Goal: Complete application form

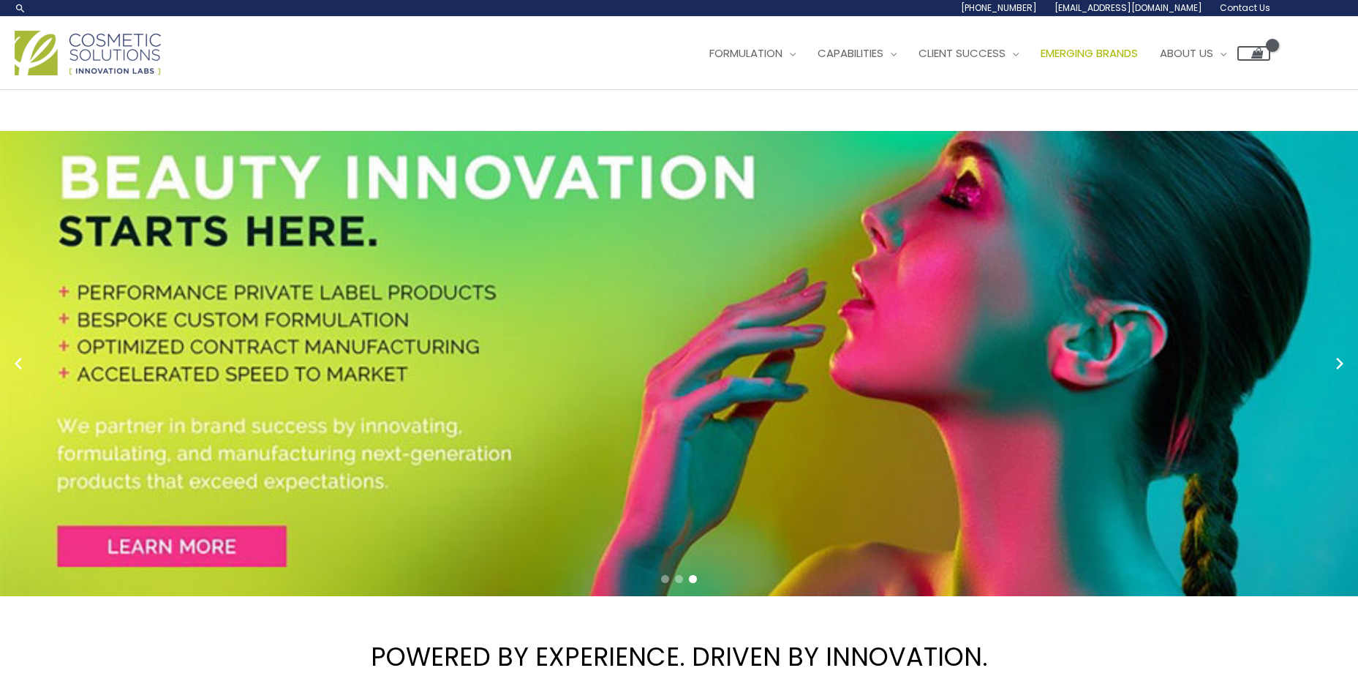
click at [1105, 55] on span "Emerging Brands" at bounding box center [1088, 52] width 97 height 15
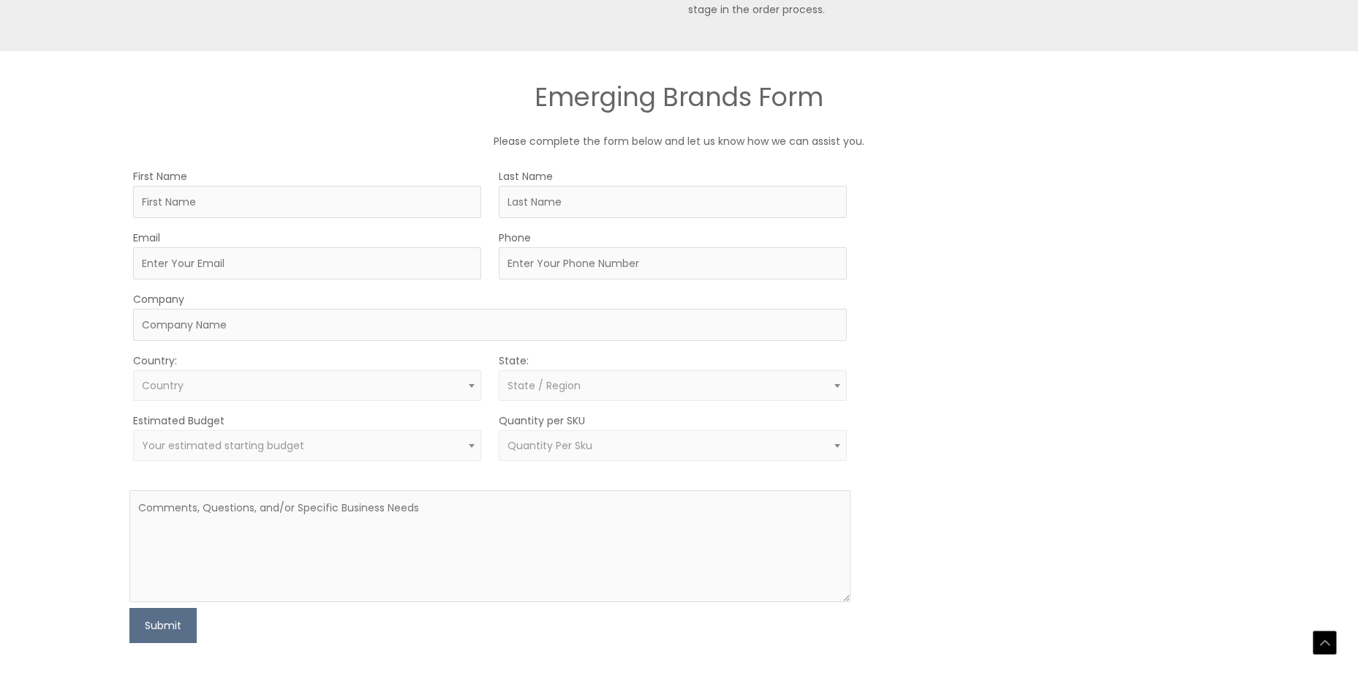
scroll to position [804, 0]
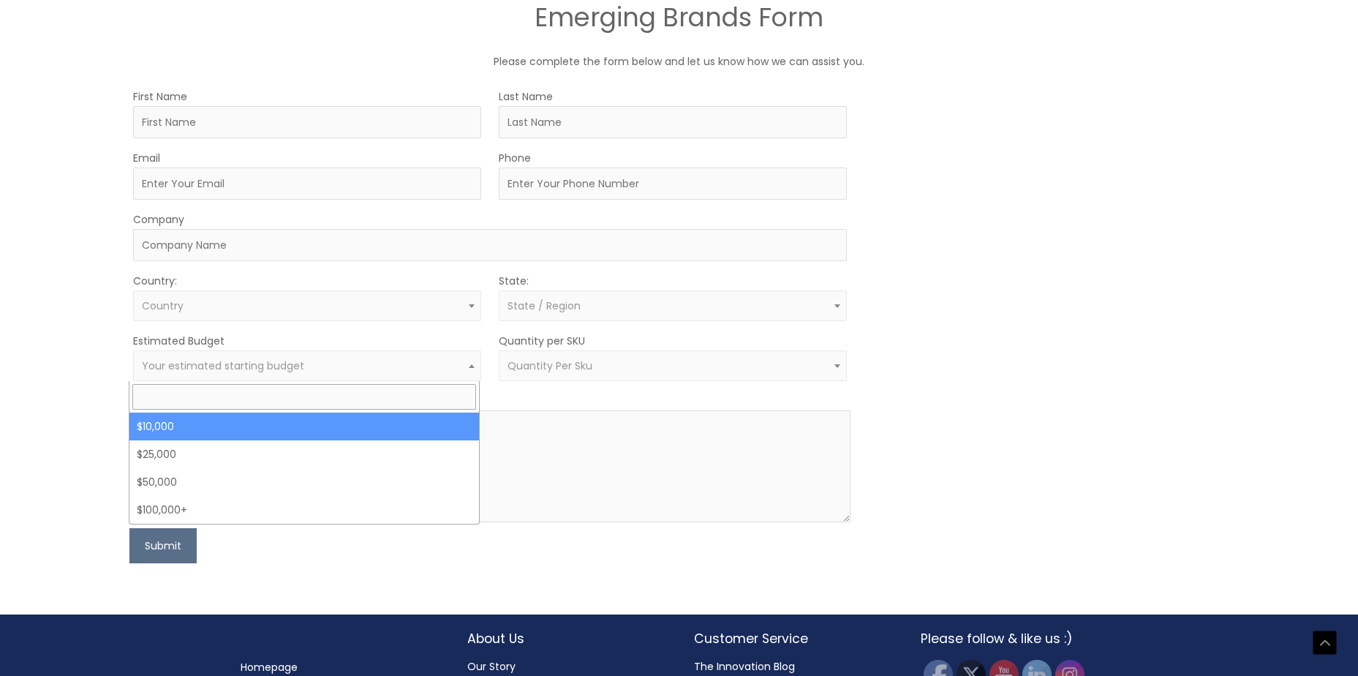
click at [417, 361] on span "Your estimated starting budget" at bounding box center [307, 365] width 348 height 31
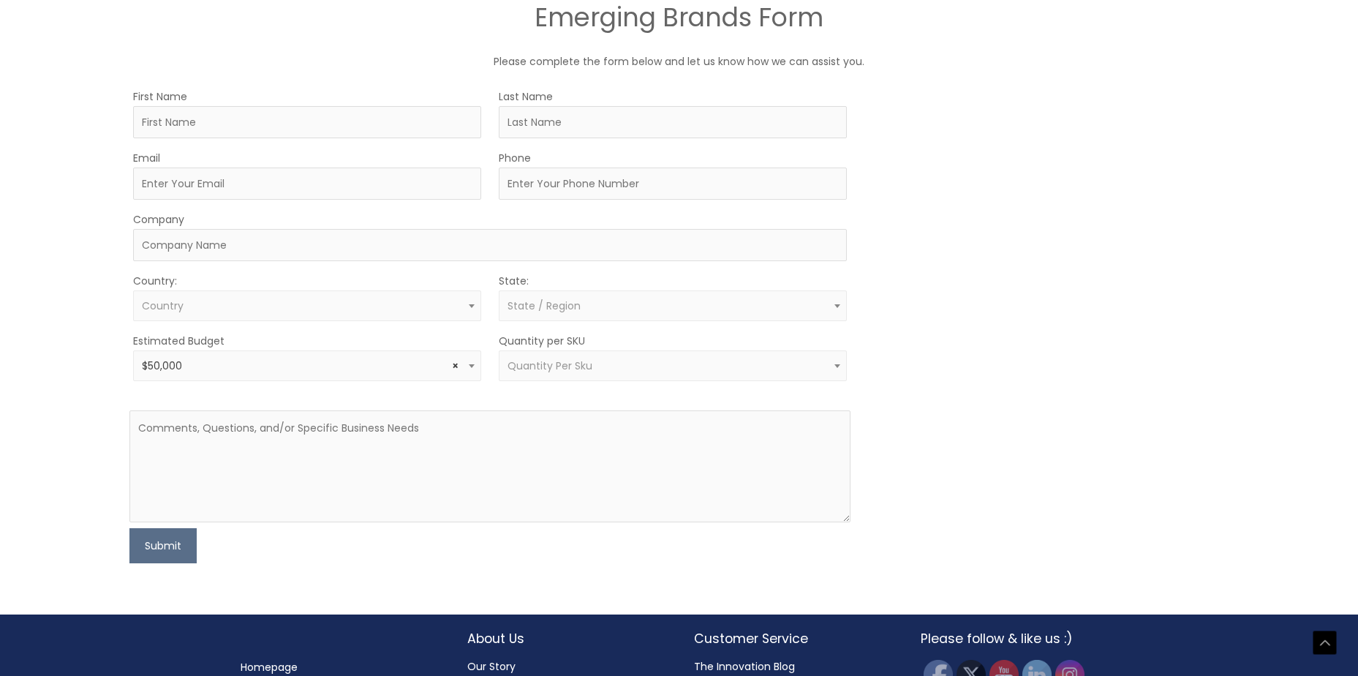
click at [368, 368] on span "× $50,000" at bounding box center [307, 366] width 331 height 14
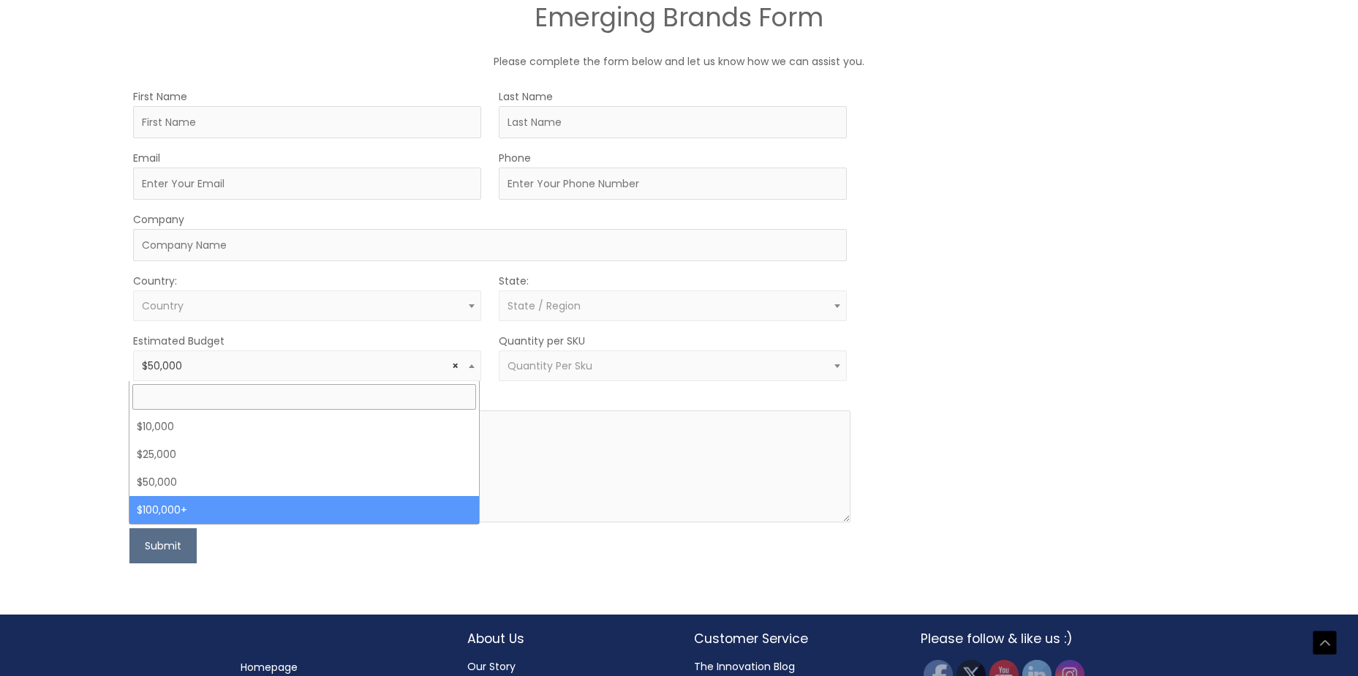
select select "100000+"
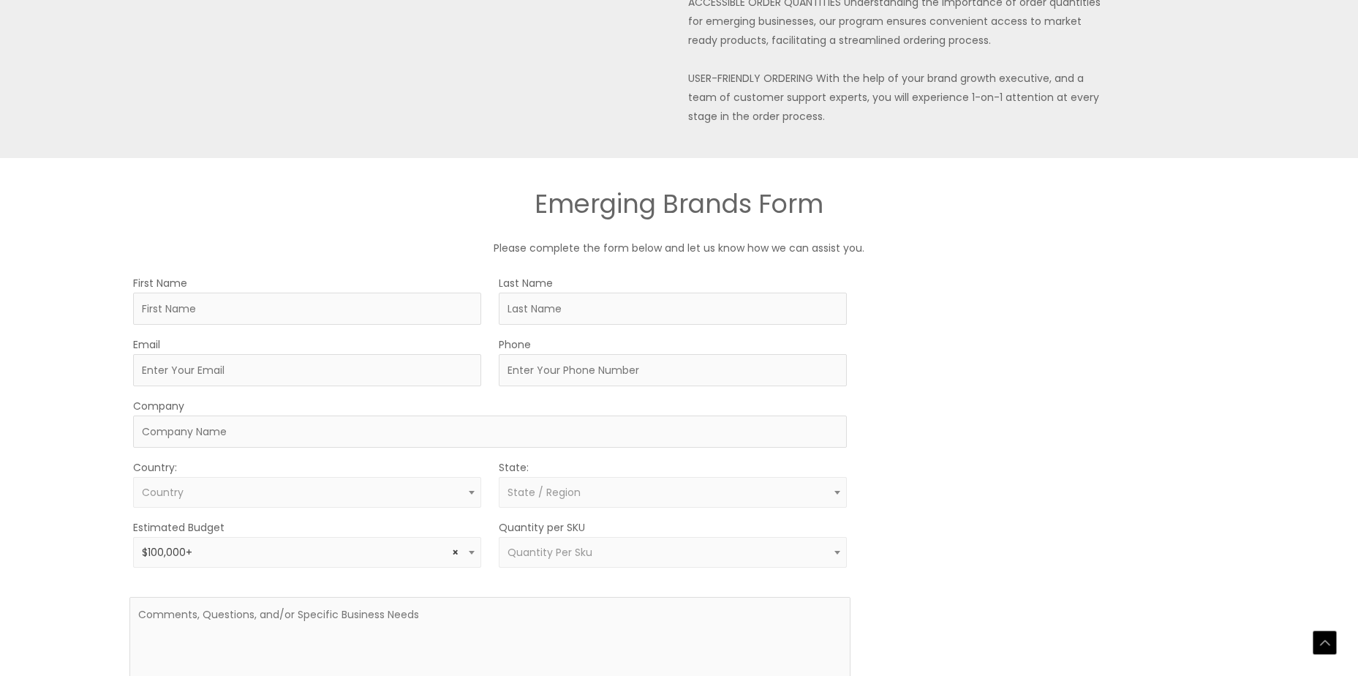
scroll to position [658, 0]
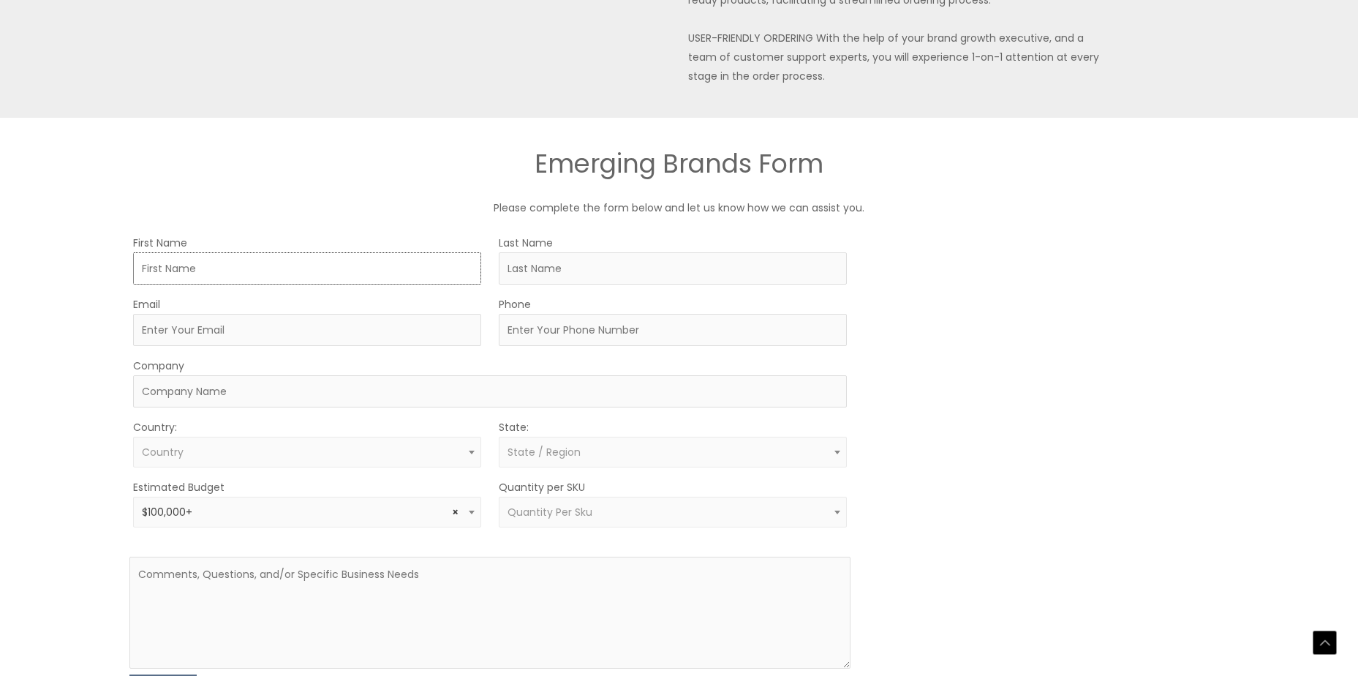
click at [295, 263] on input "First Name" at bounding box center [307, 268] width 348 height 32
type input "Jano`"
type input "Cadiz"
click at [296, 262] on input "Jano`" at bounding box center [307, 268] width 348 height 32
type input "Jano"
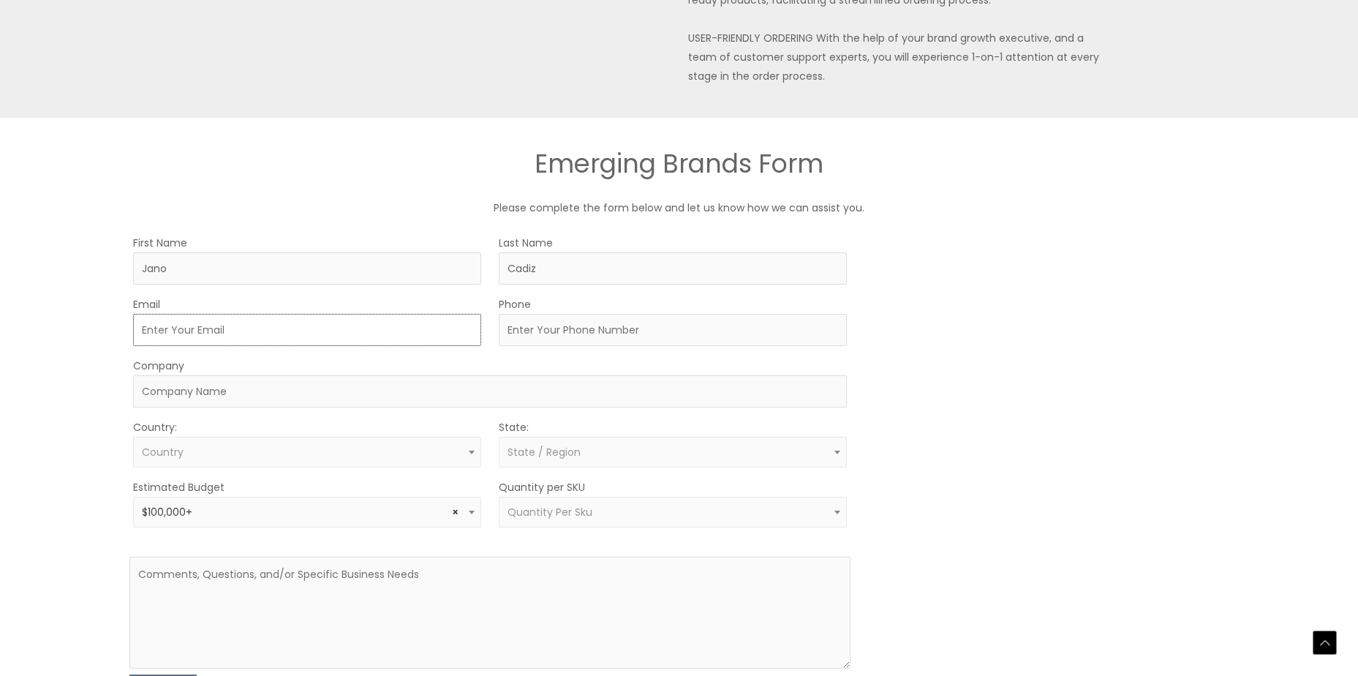
click at [431, 330] on input "Email" at bounding box center [307, 330] width 348 height 32
type input "janocadiz@myalur.com"
type input "8729858655"
type input "Alur"
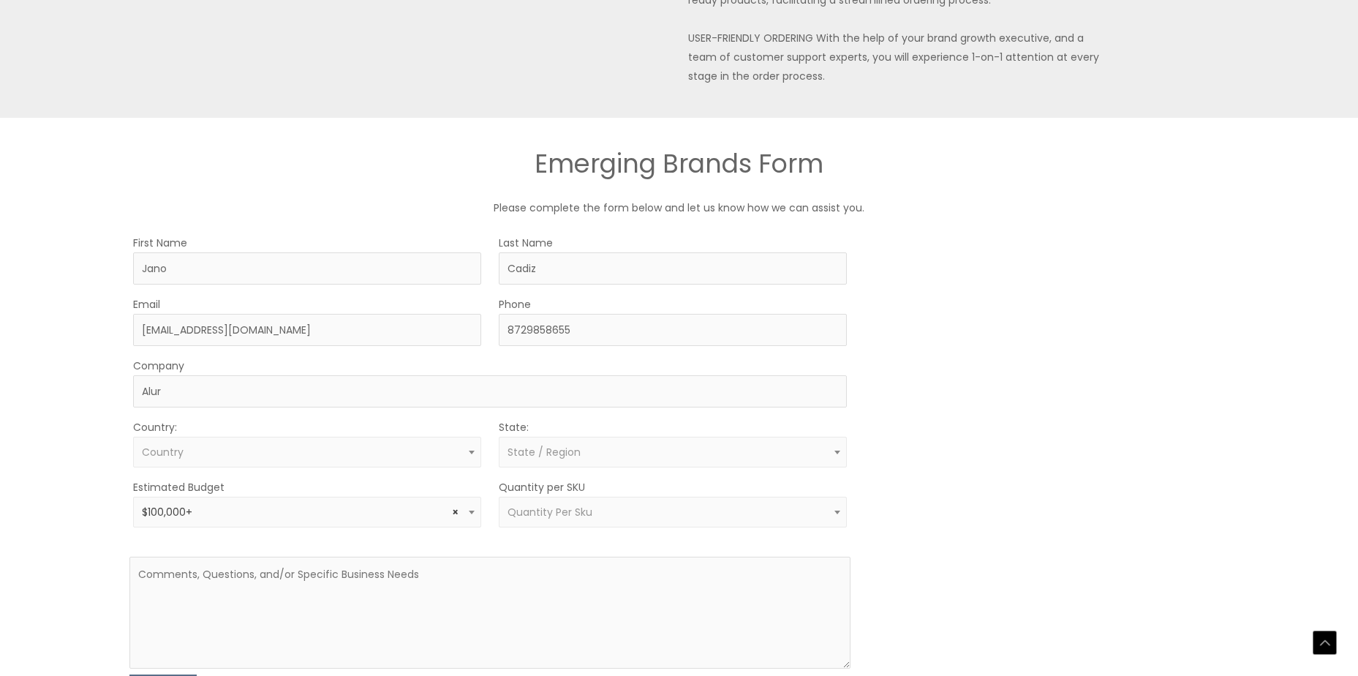
select select "United States"
select select
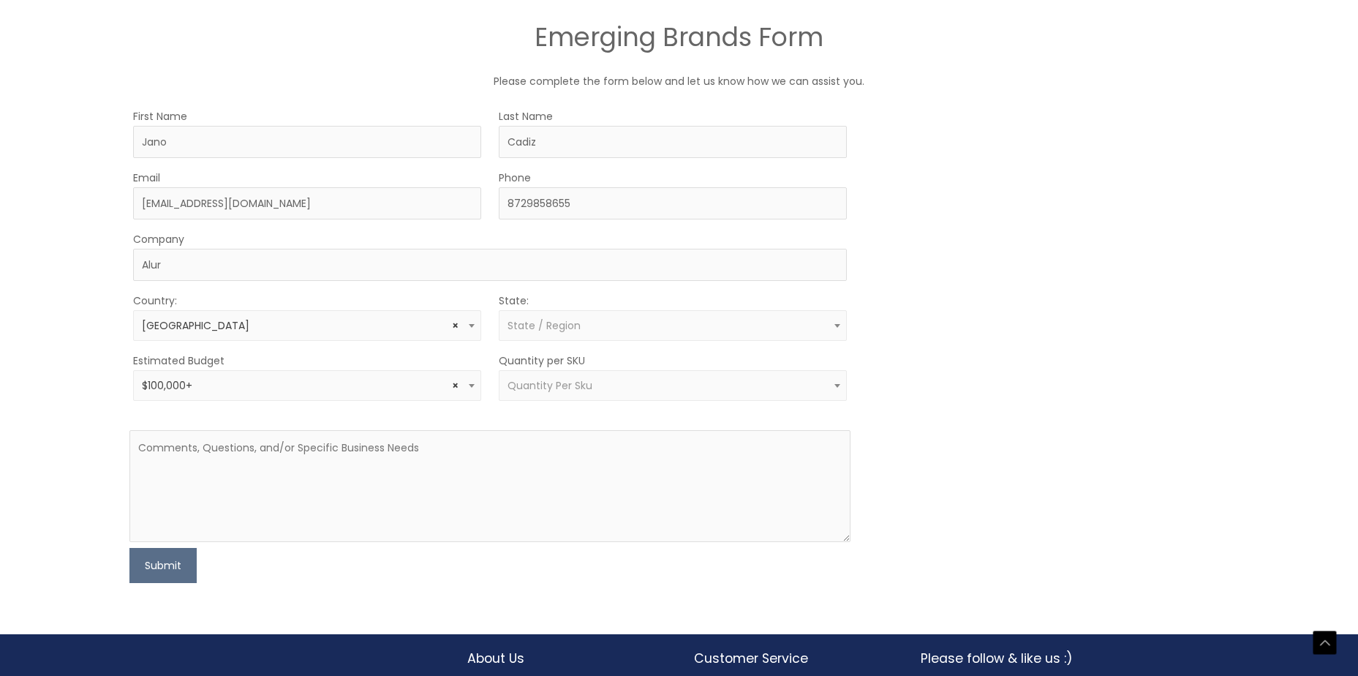
scroll to position [804, 0]
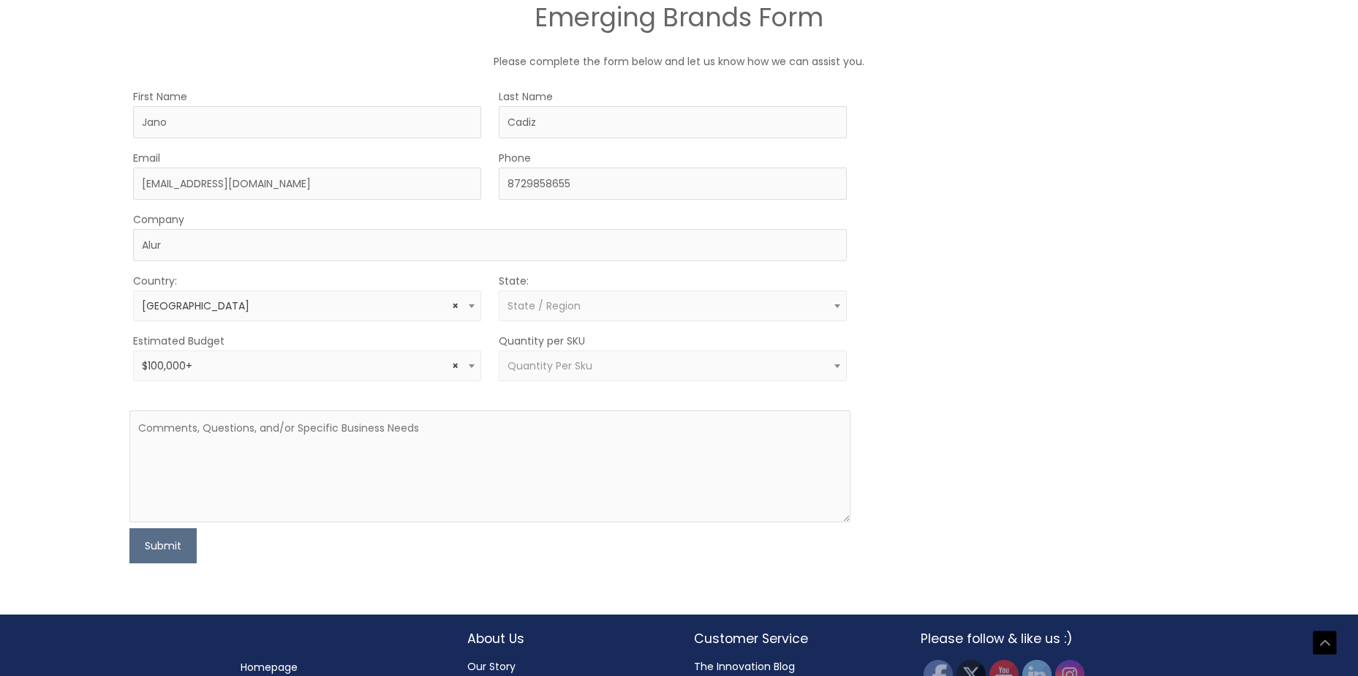
click at [249, 300] on span "× United States" at bounding box center [307, 306] width 331 height 14
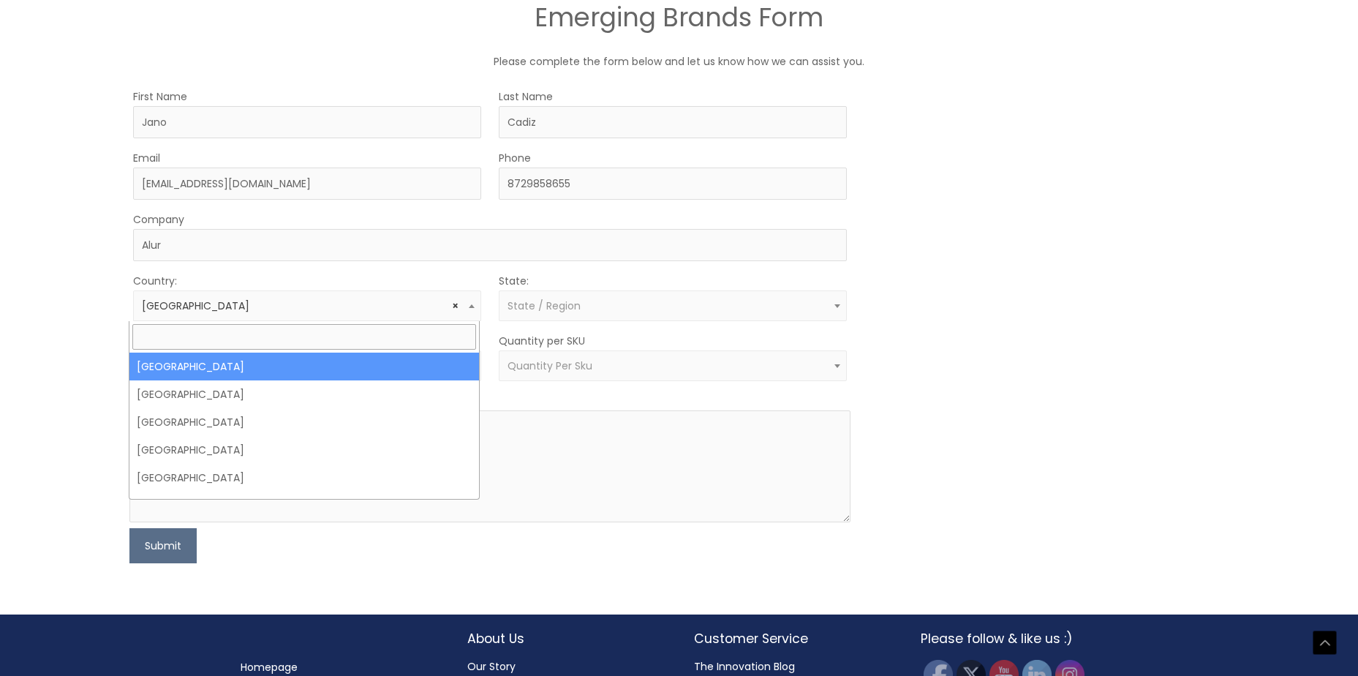
click at [249, 300] on span "× United States" at bounding box center [307, 306] width 331 height 14
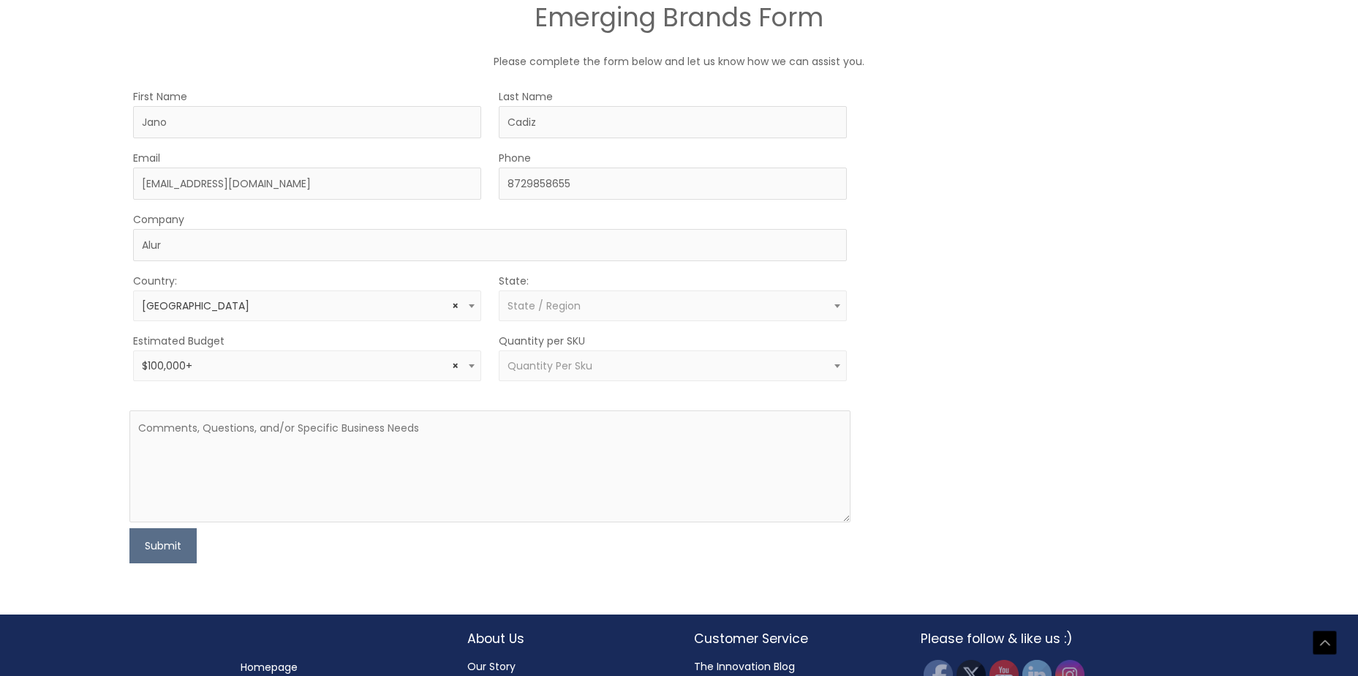
click at [554, 314] on span "State / Region" at bounding box center [673, 305] width 348 height 31
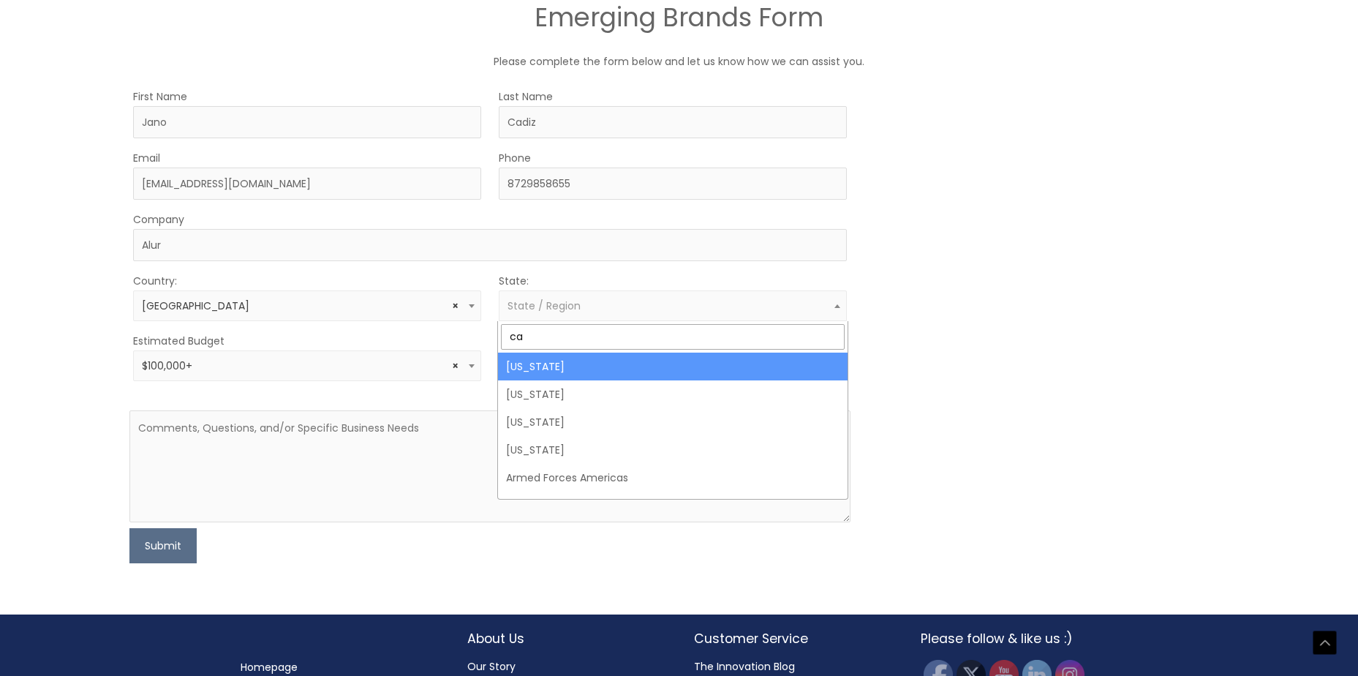
type input "cal"
select select "California"
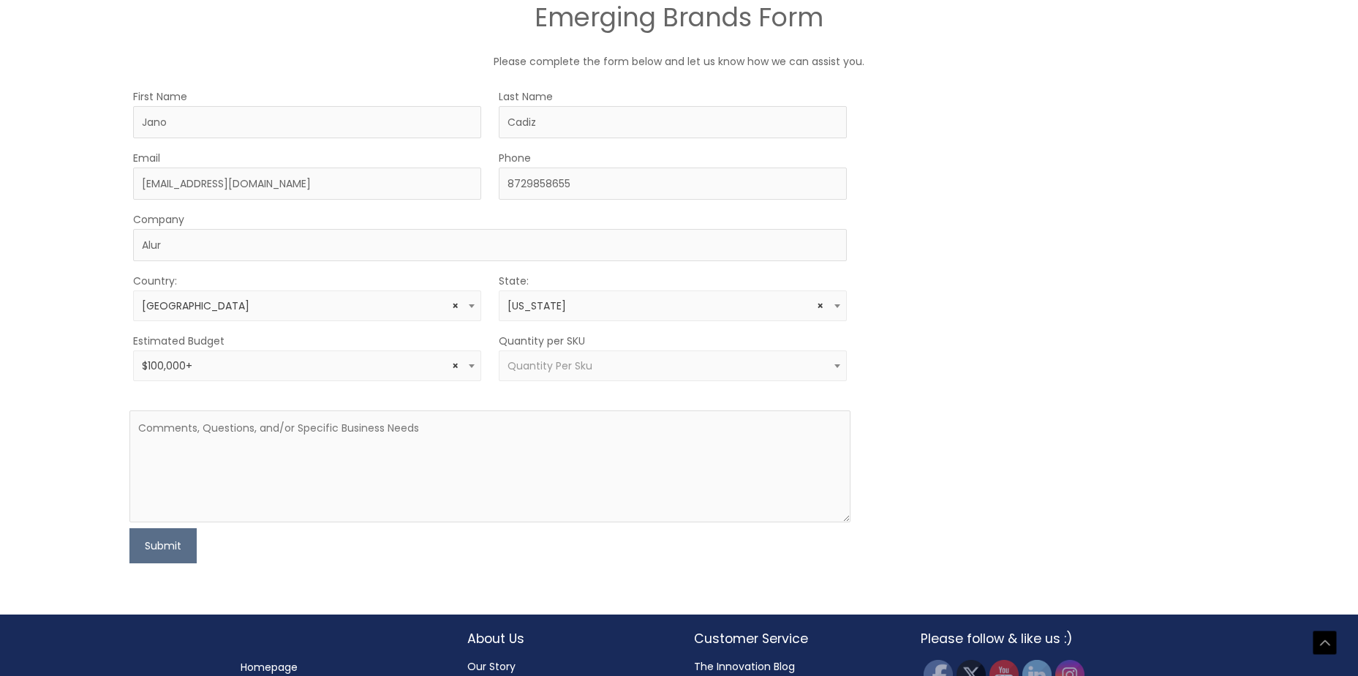
click at [562, 358] on span "Quantity Per Sku" at bounding box center [673, 365] width 348 height 31
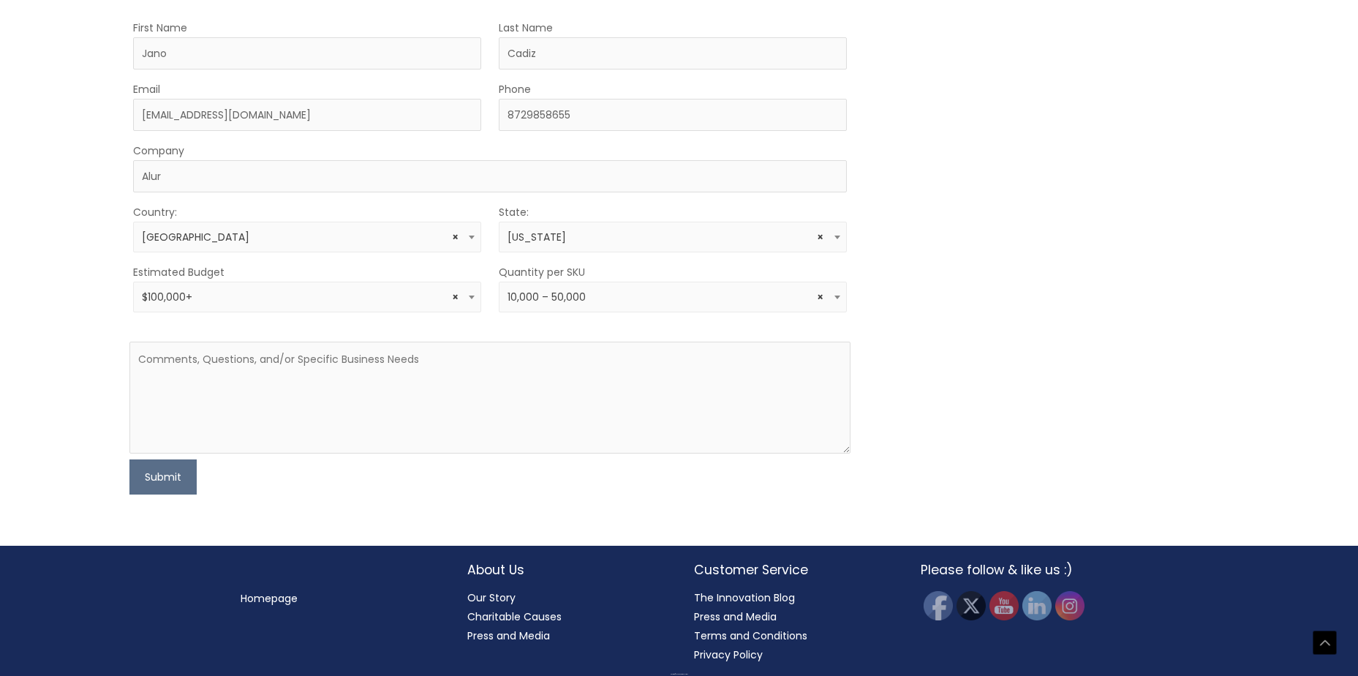
scroll to position [876, 0]
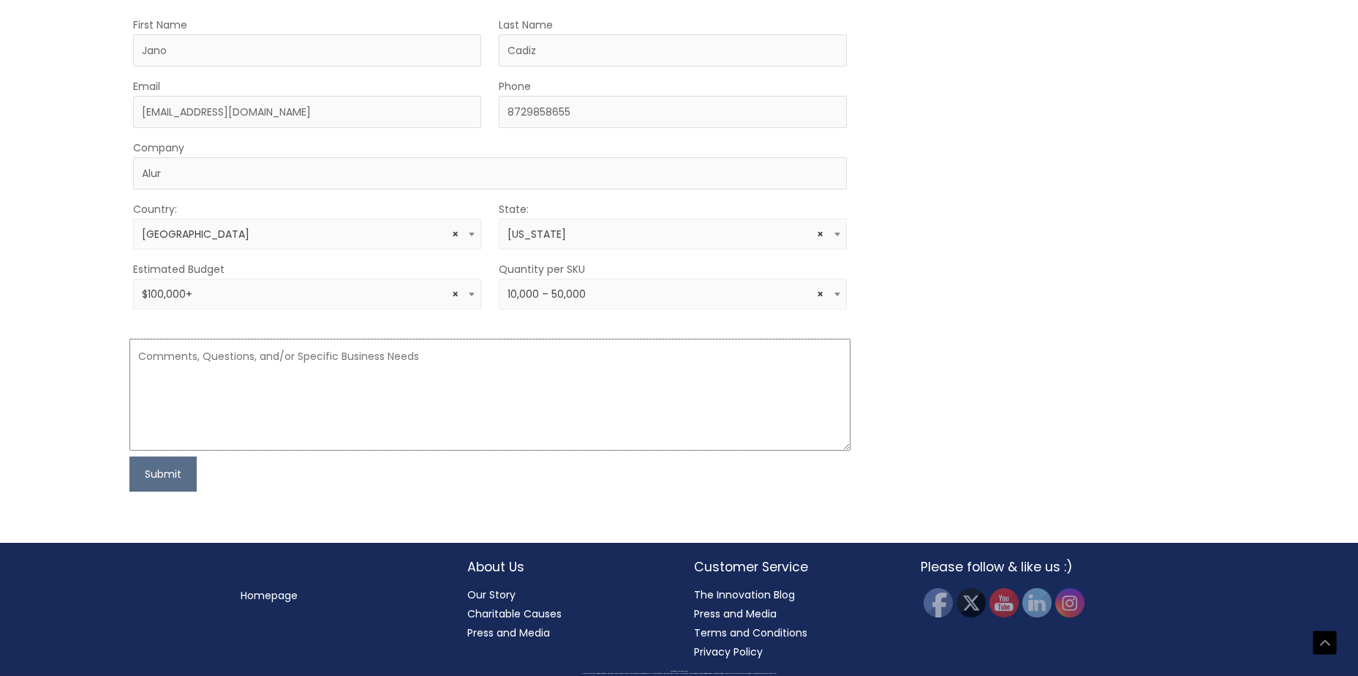
click at [447, 410] on textarea at bounding box center [489, 395] width 721 height 112
click at [550, 291] on span "× 10,000 – 50,000" at bounding box center [672, 294] width 331 height 14
click at [403, 370] on textarea at bounding box center [489, 395] width 721 height 112
click at [613, 292] on span "× 5000 – 9999" at bounding box center [672, 294] width 331 height 14
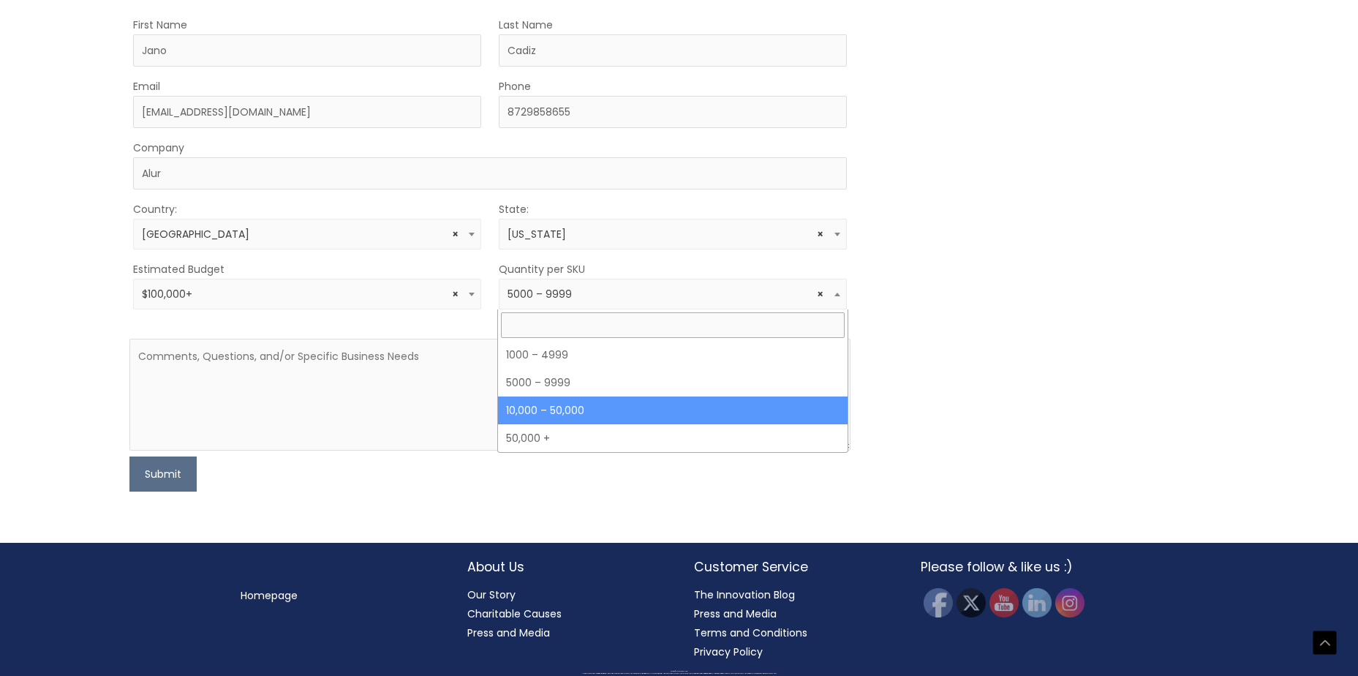
select select "12"
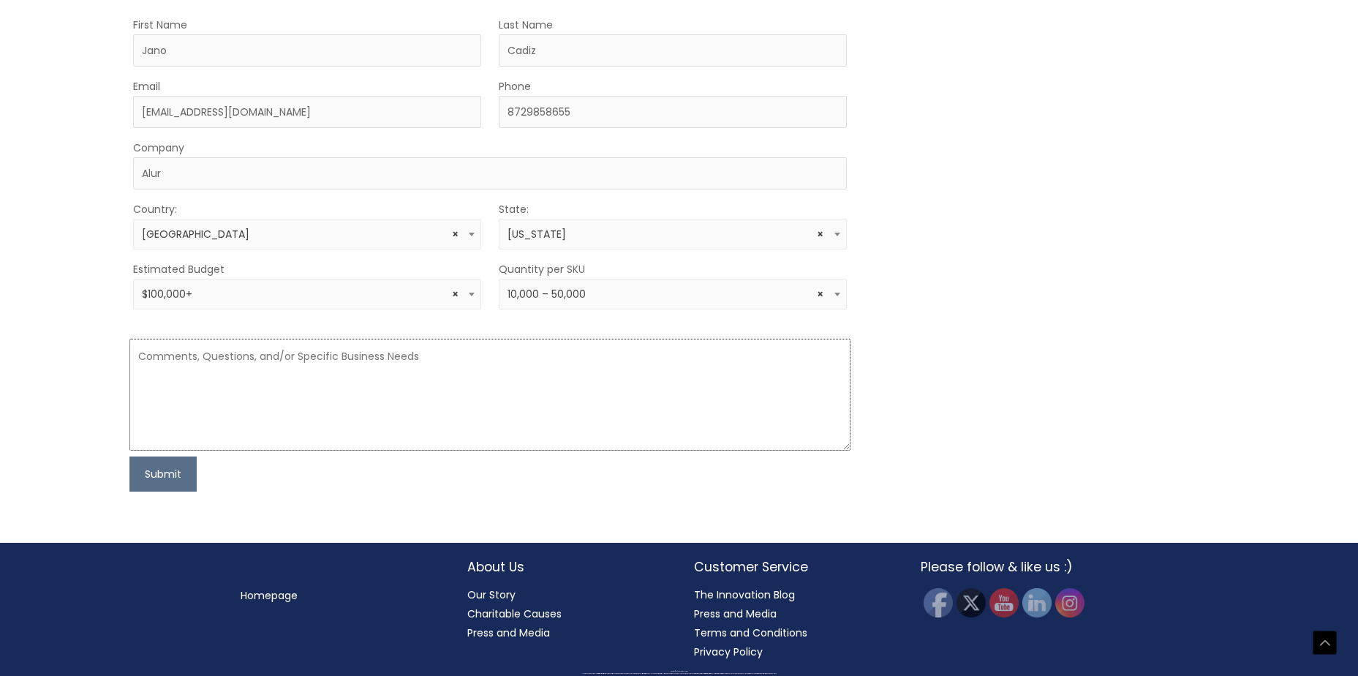
click at [319, 358] on textarea at bounding box center [489, 395] width 721 height 112
paste textarea "Hi team, My name is Jano, and I am reaching out on behalf of Alur (backed by ex…"
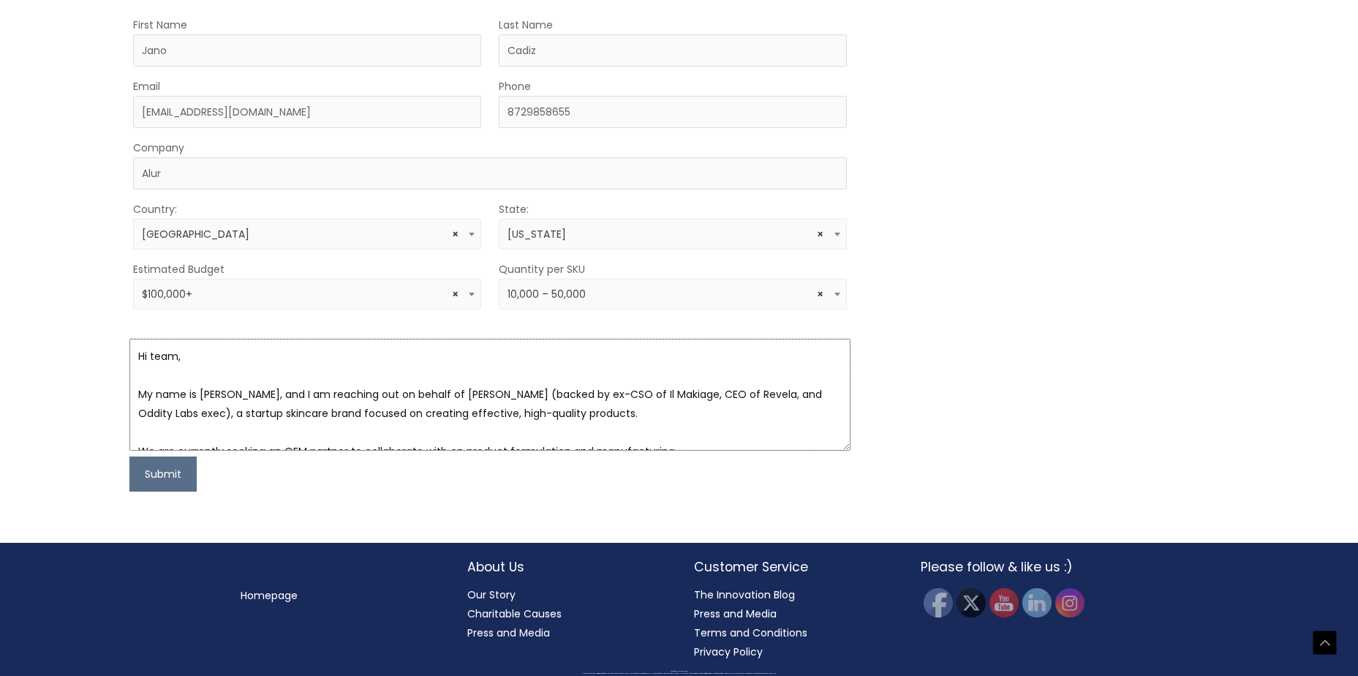
scroll to position [257, 0]
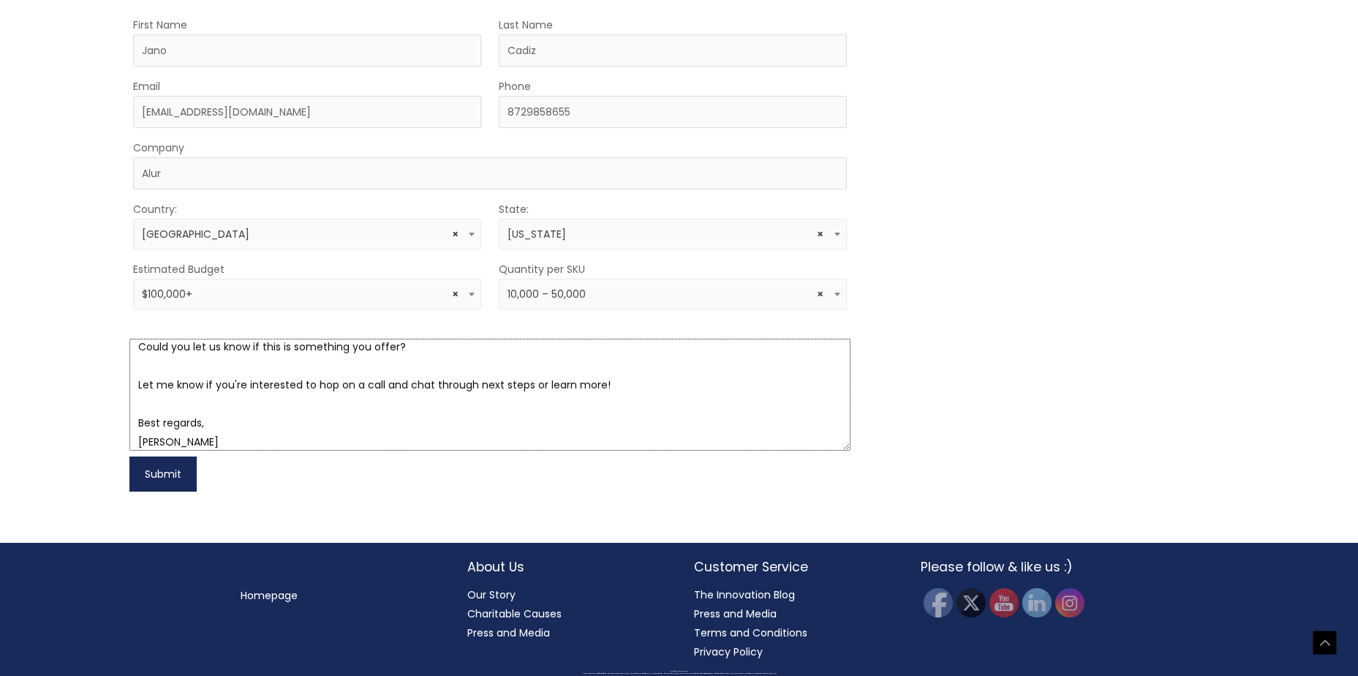
type textarea "Hi team, My name is Jano, and I am reaching out on behalf of Alur (backed by ex…"
click at [167, 473] on button "Submit" at bounding box center [162, 473] width 67 height 35
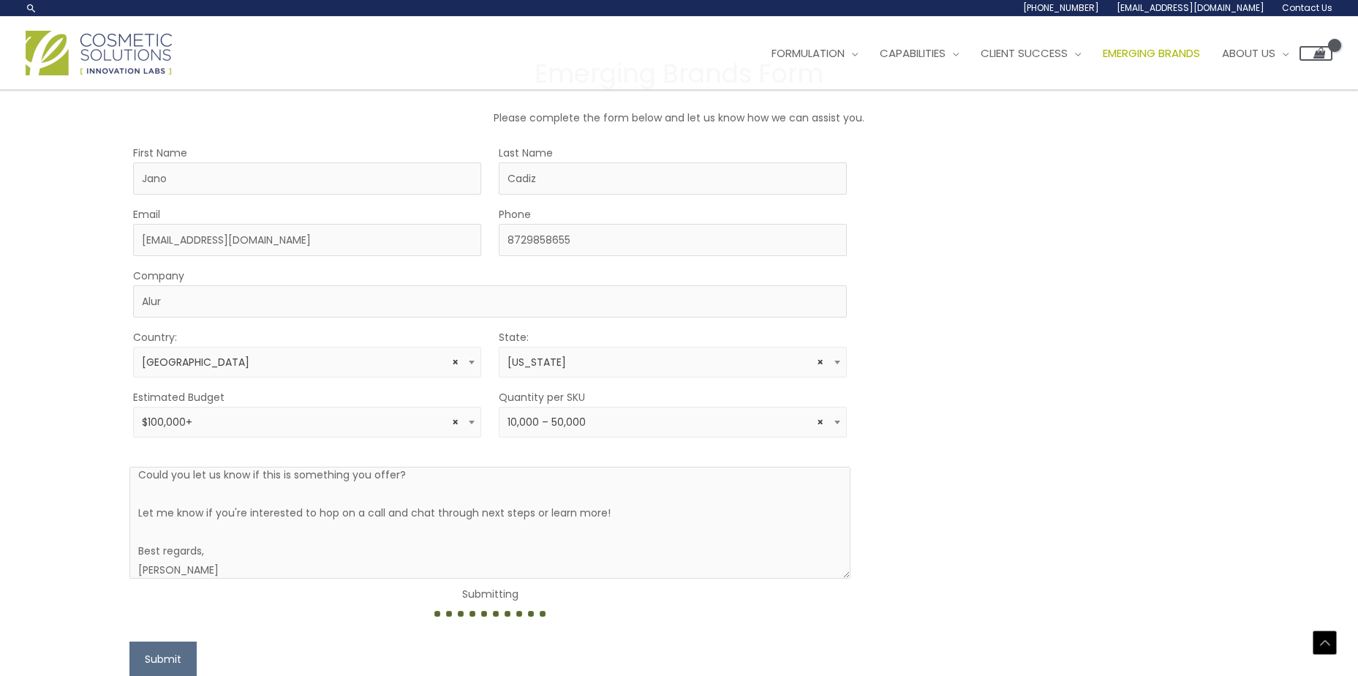
scroll to position [787, 0]
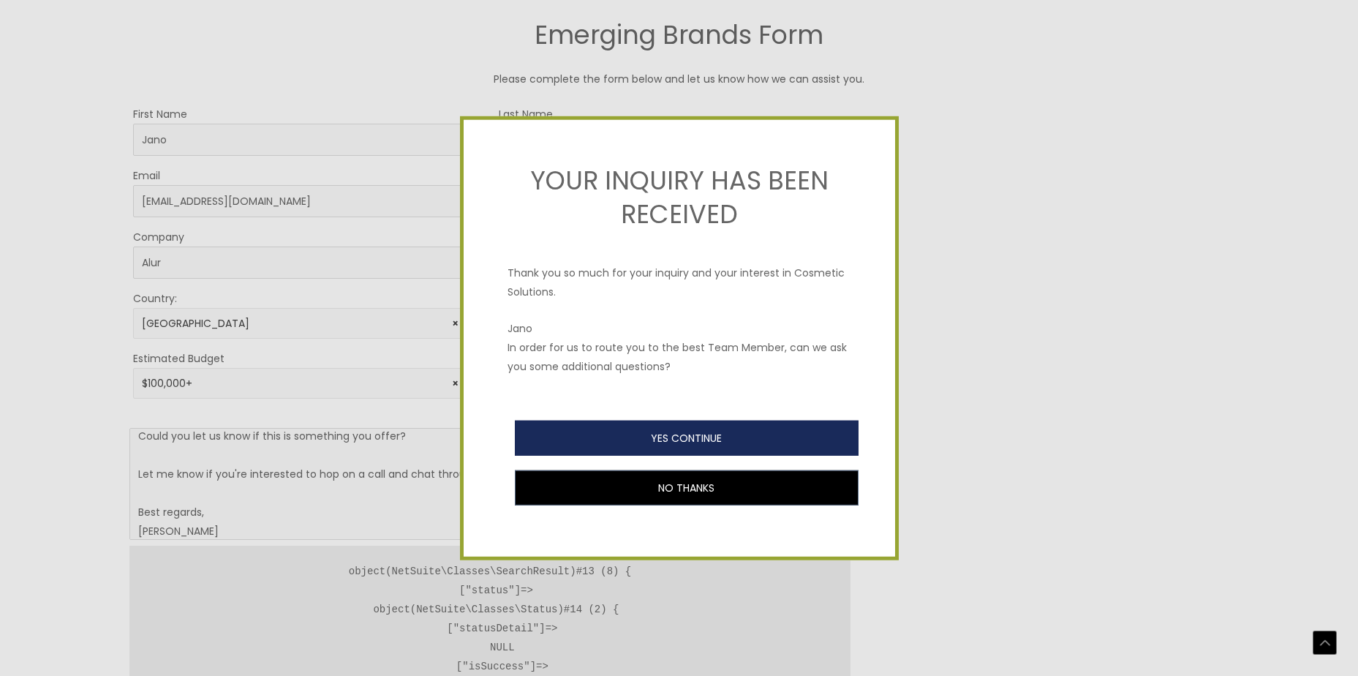
click at [741, 432] on button "YES CONTINUE" at bounding box center [687, 437] width 344 height 35
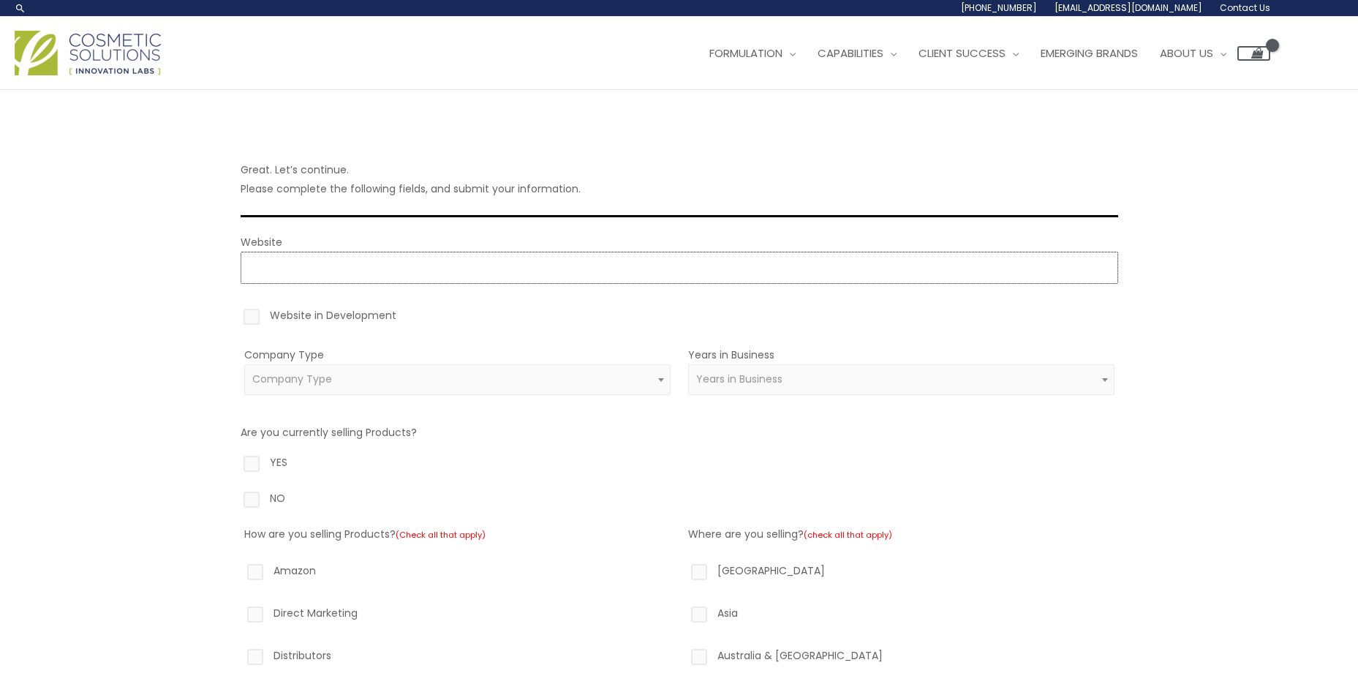
click at [556, 279] on input "Website" at bounding box center [679, 268] width 877 height 32
click at [378, 317] on label "Website in Development" at bounding box center [679, 318] width 877 height 25
click at [235, 315] on input "Website in Development" at bounding box center [231, 311] width 10 height 10
checkbox input "true"
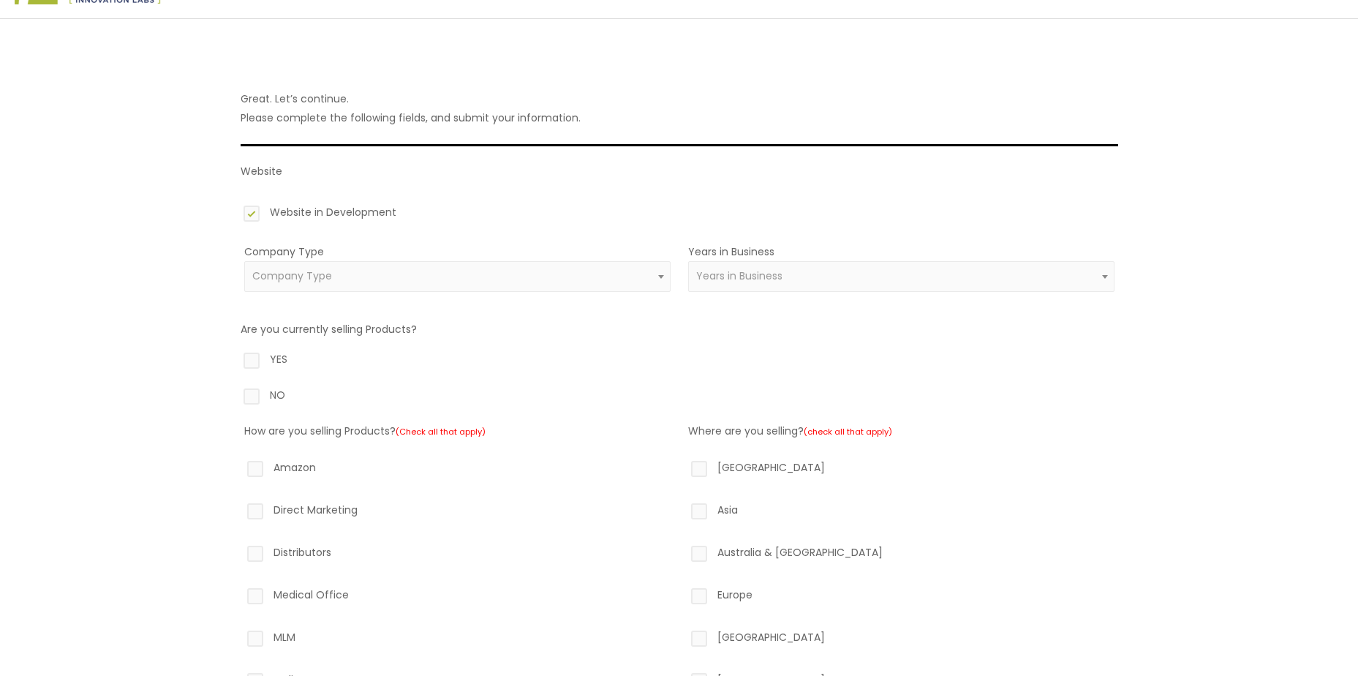
scroll to position [73, 0]
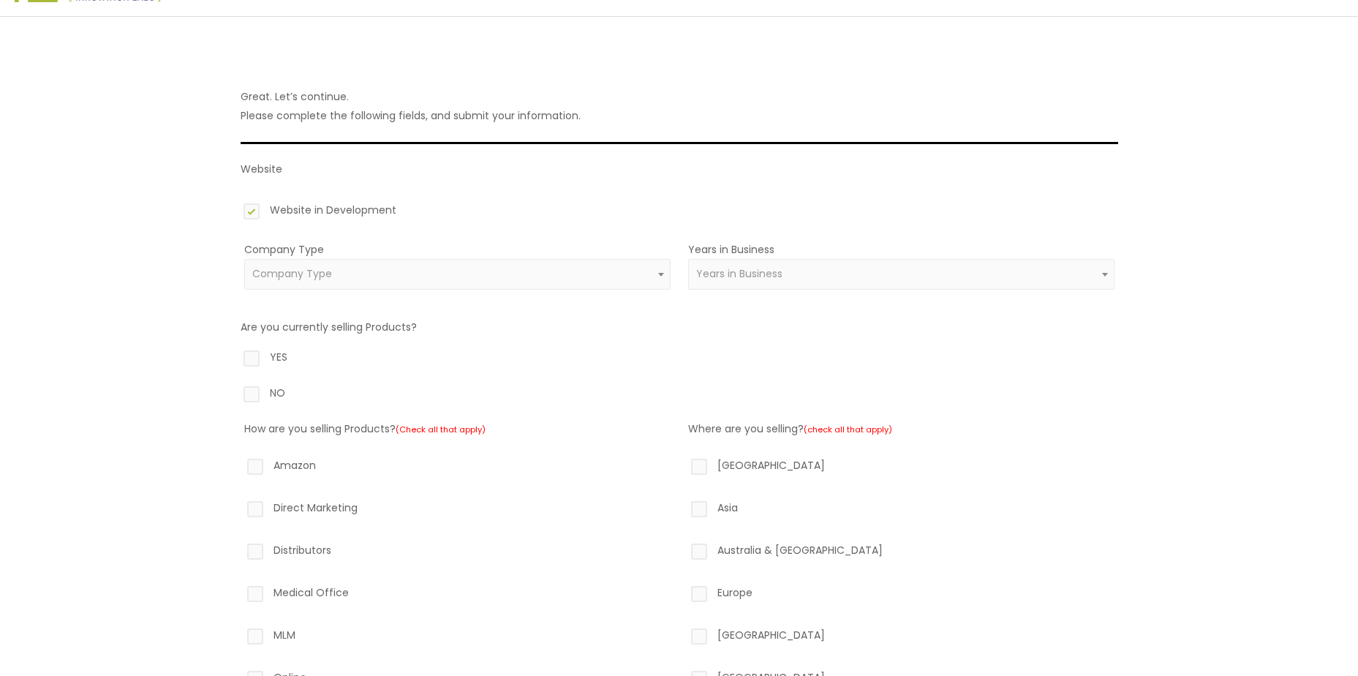
click at [417, 263] on span "Company Type" at bounding box center [457, 274] width 426 height 31
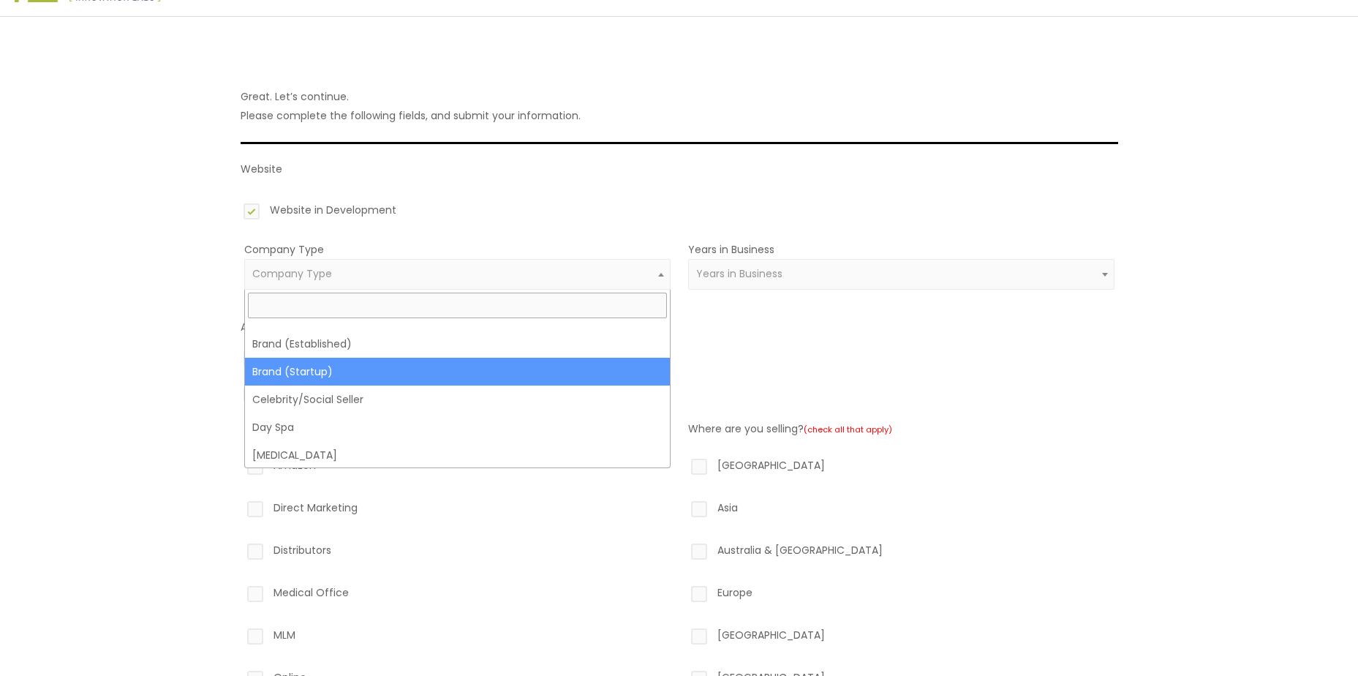
scroll to position [0, 0]
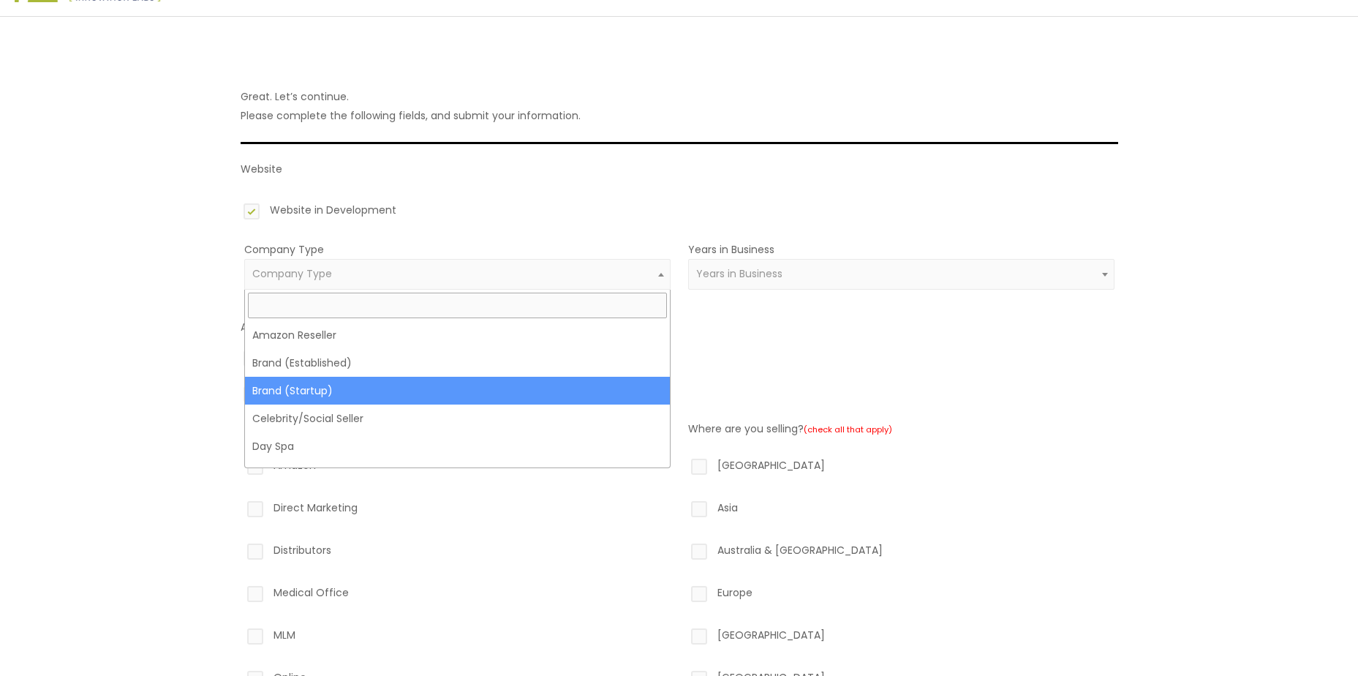
select select "39"
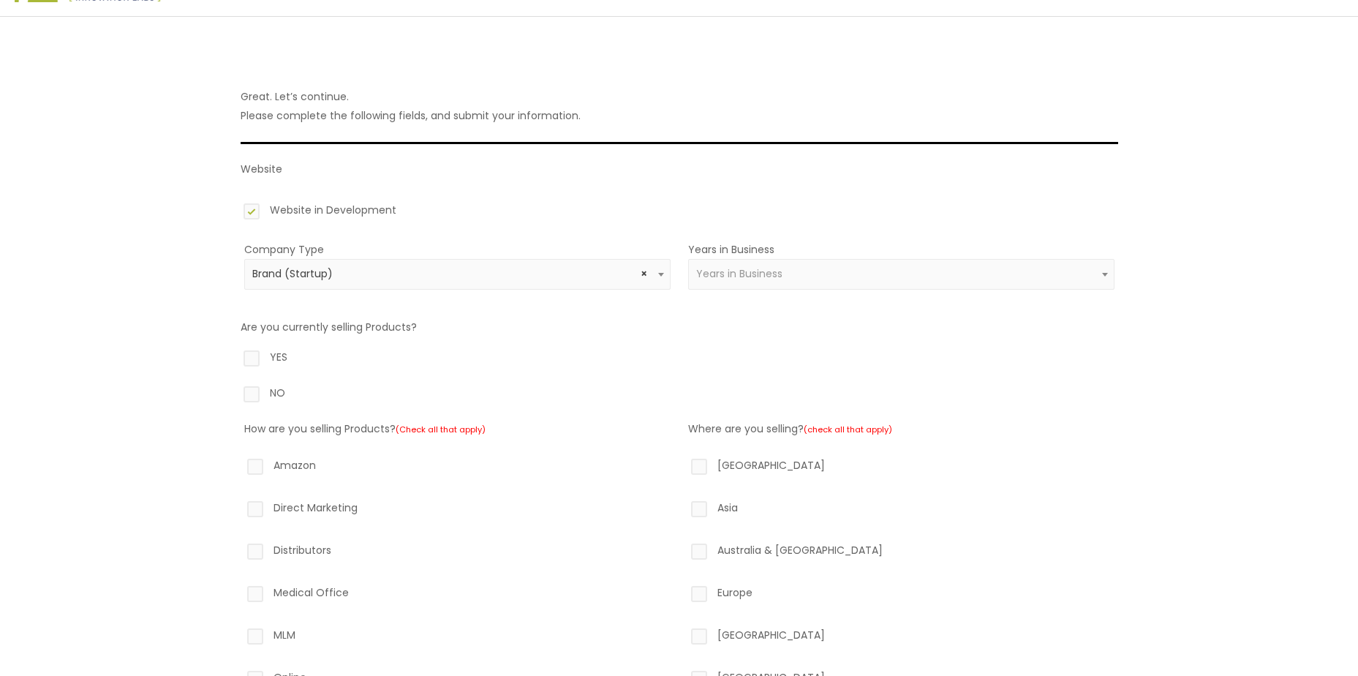
click at [851, 287] on span "Years in Business" at bounding box center [901, 274] width 426 height 31
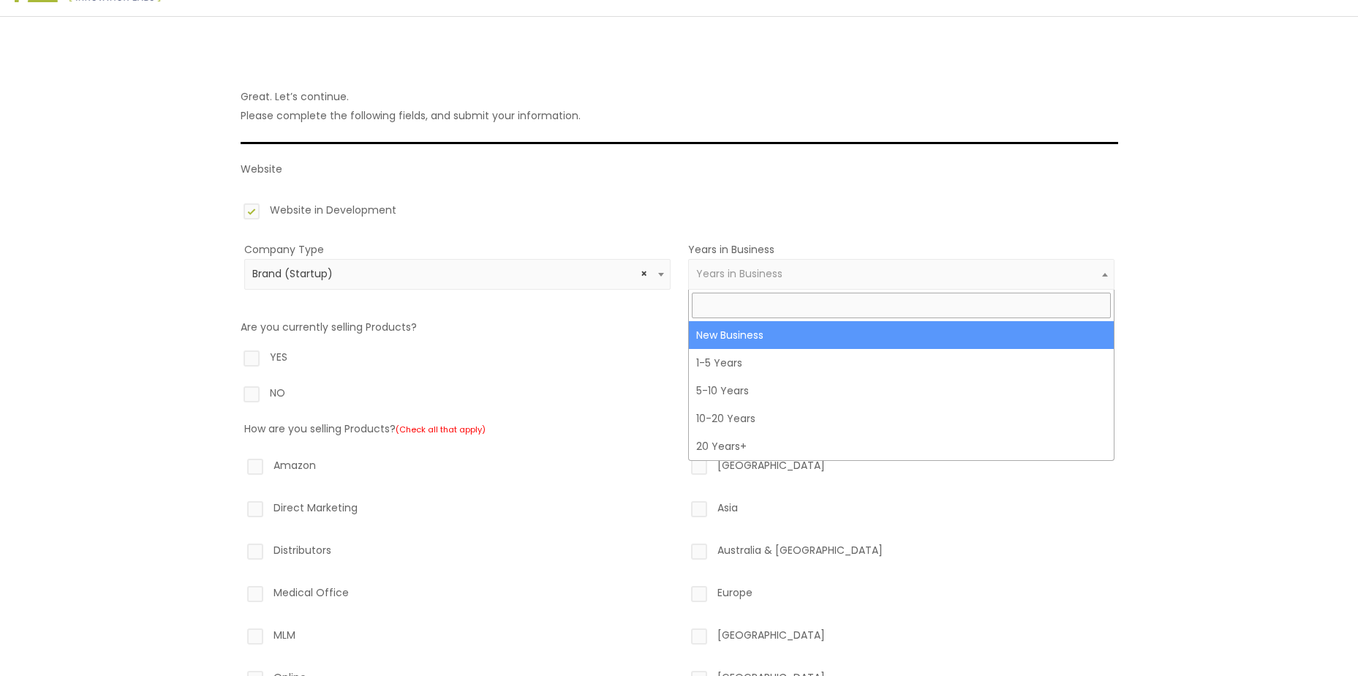
select select "1"
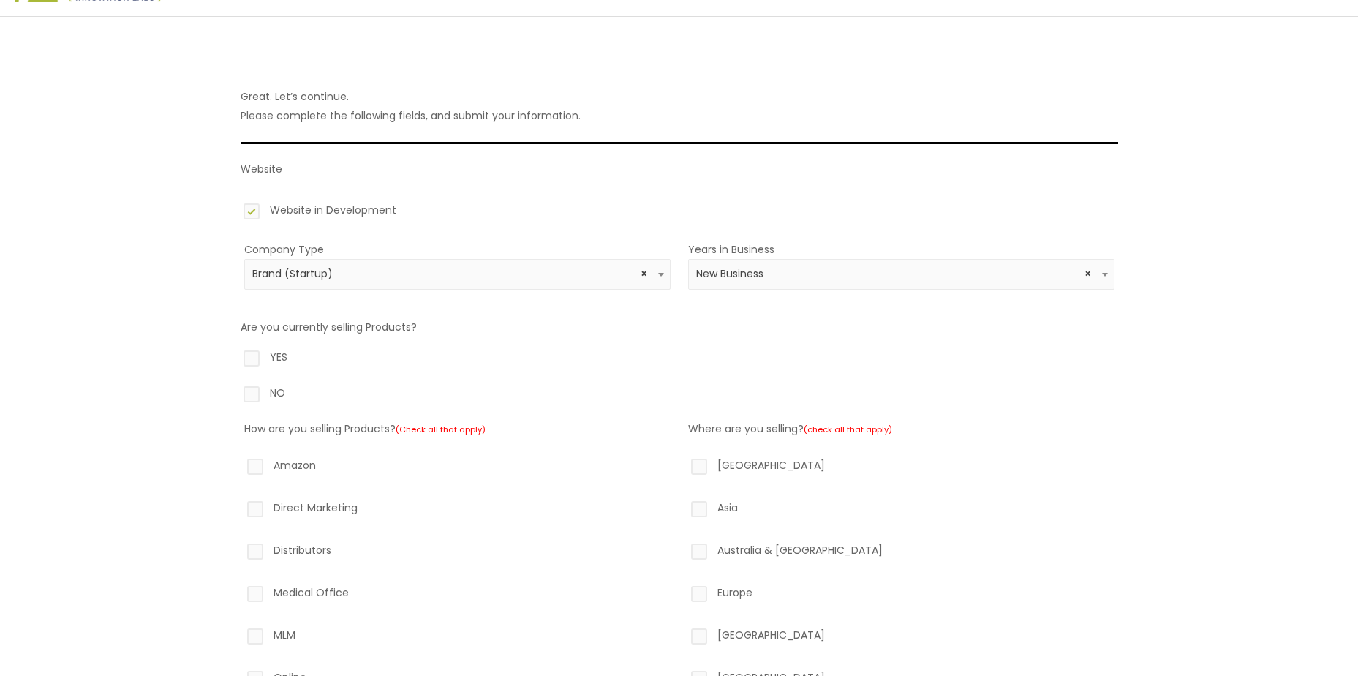
click at [285, 399] on label "NO" at bounding box center [679, 395] width 877 height 25
click at [235, 393] on input "NO" at bounding box center [231, 388] width 10 height 10
radio input "true"
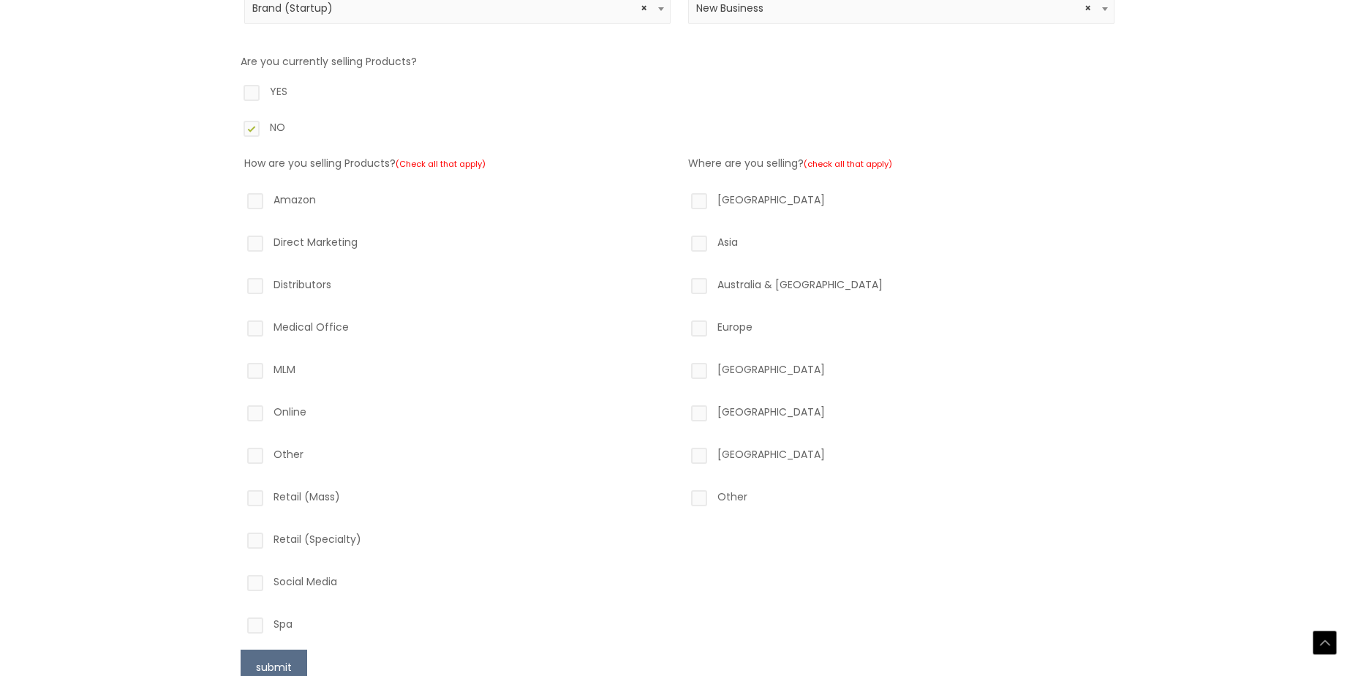
scroll to position [366, 0]
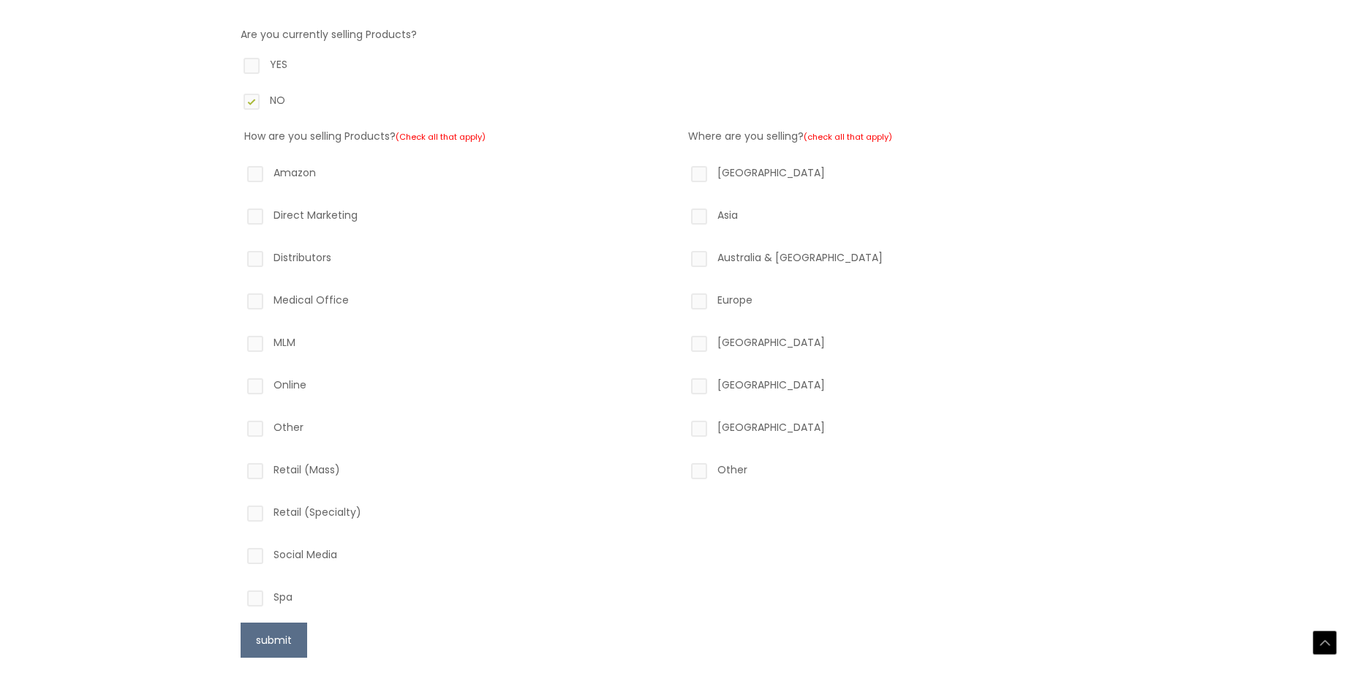
click at [339, 216] on label "Direct Marketing" at bounding box center [457, 217] width 426 height 25
click at [239, 215] on input "Direct Marketing" at bounding box center [235, 210] width 10 height 10
checkbox input "true"
click at [791, 175] on label "North America" at bounding box center [901, 175] width 426 height 25
click at [683, 173] on input "North America" at bounding box center [678, 168] width 10 height 10
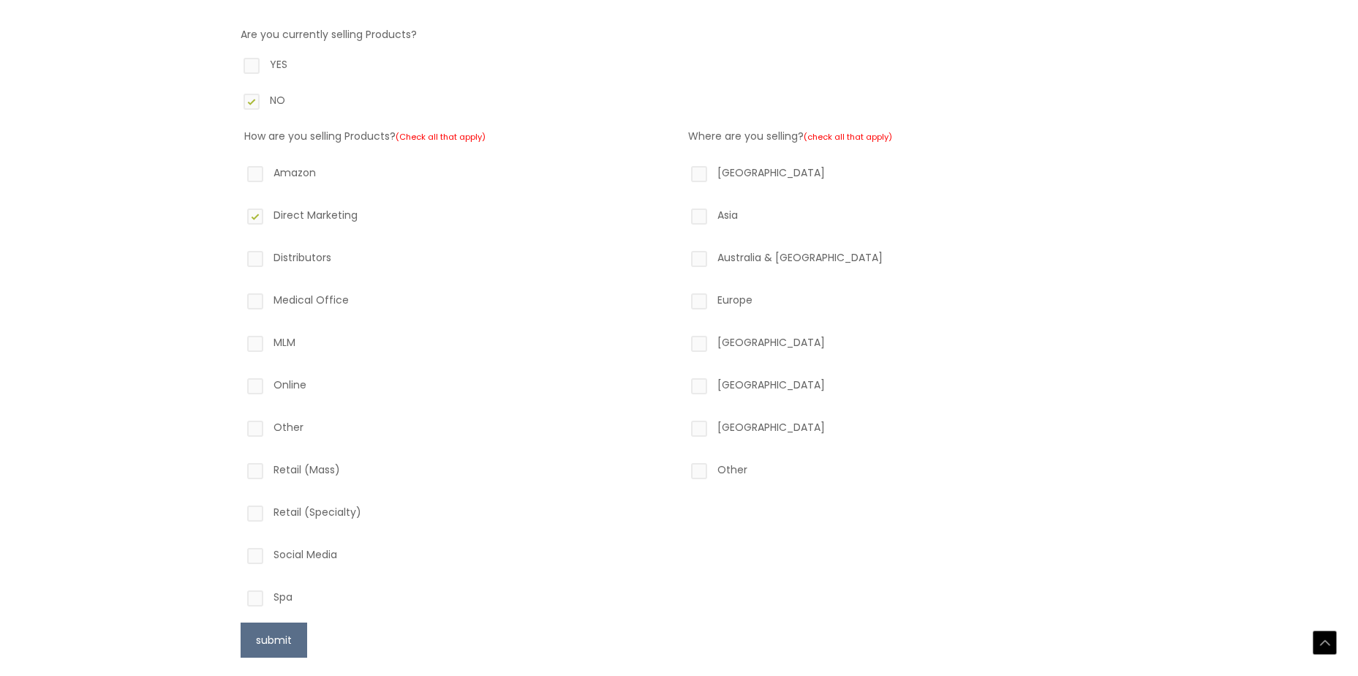
checkbox input "true"
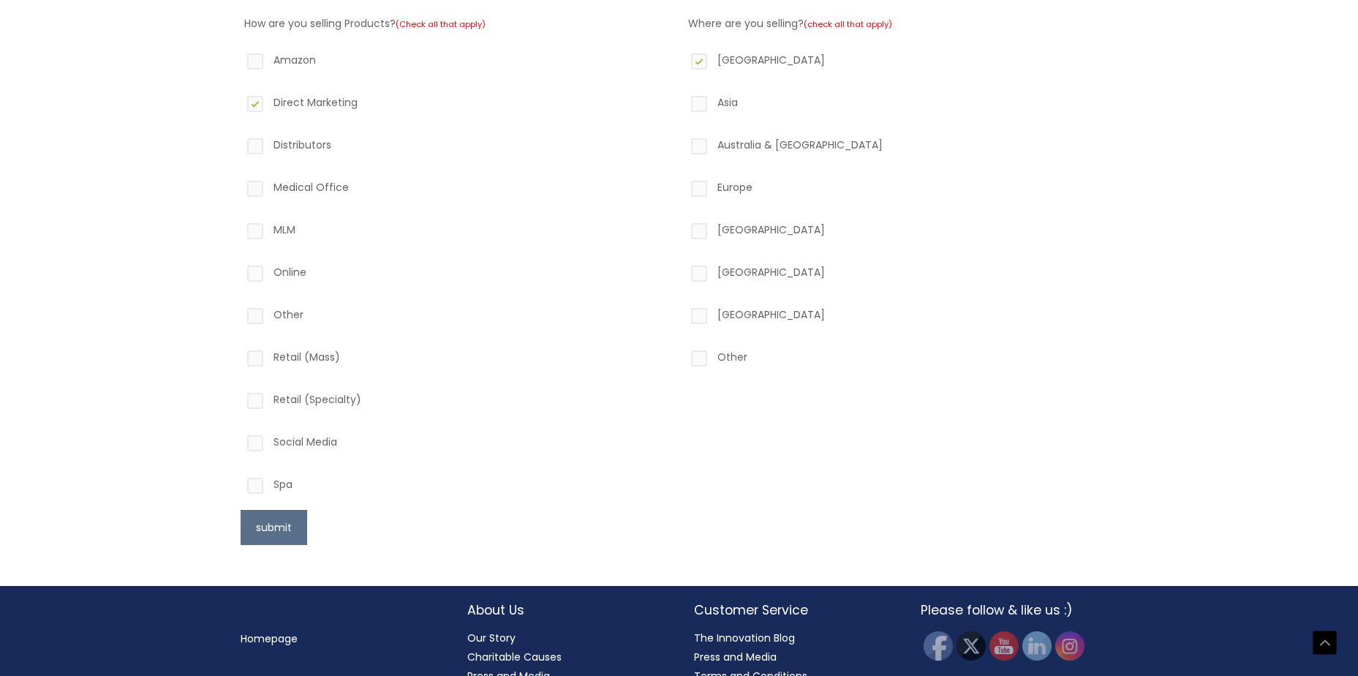
scroll to position [521, 0]
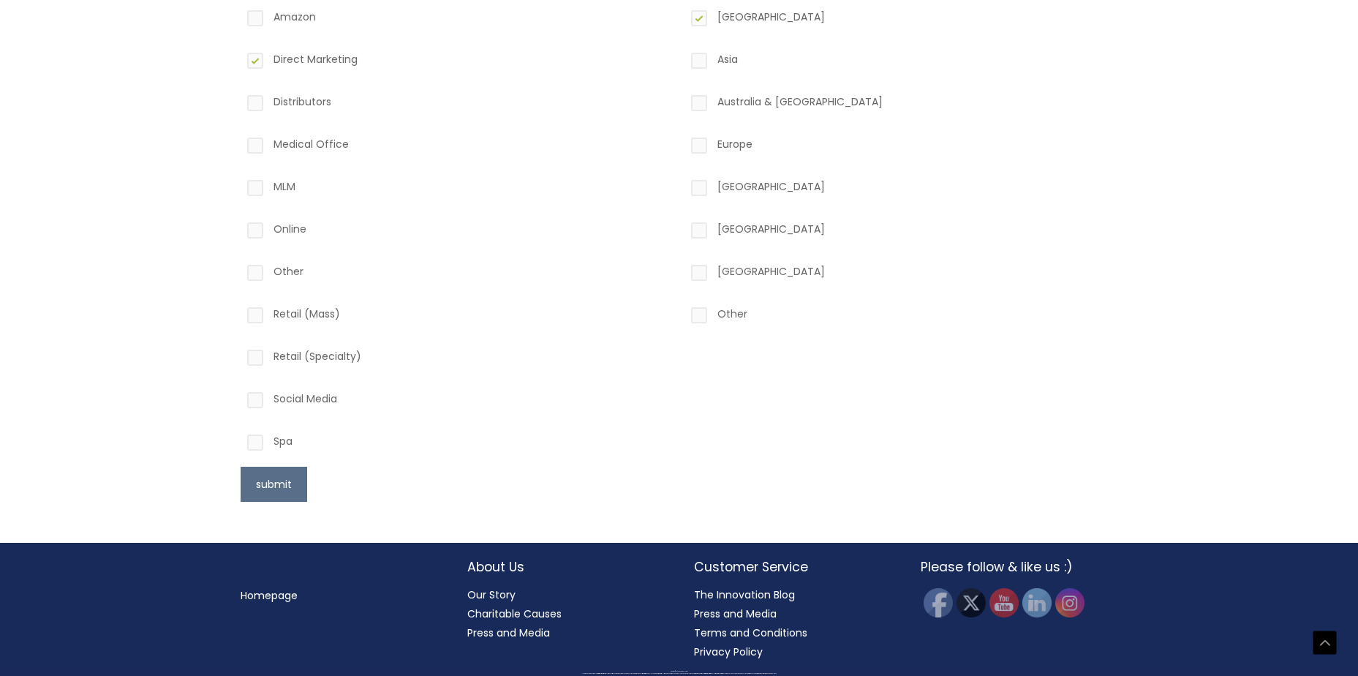
click at [311, 491] on form "Website Website in Development Company Type Amazon Reseller Brand (Established)…" at bounding box center [679, 106] width 877 height 790
click at [296, 497] on button "submit" at bounding box center [274, 483] width 67 height 35
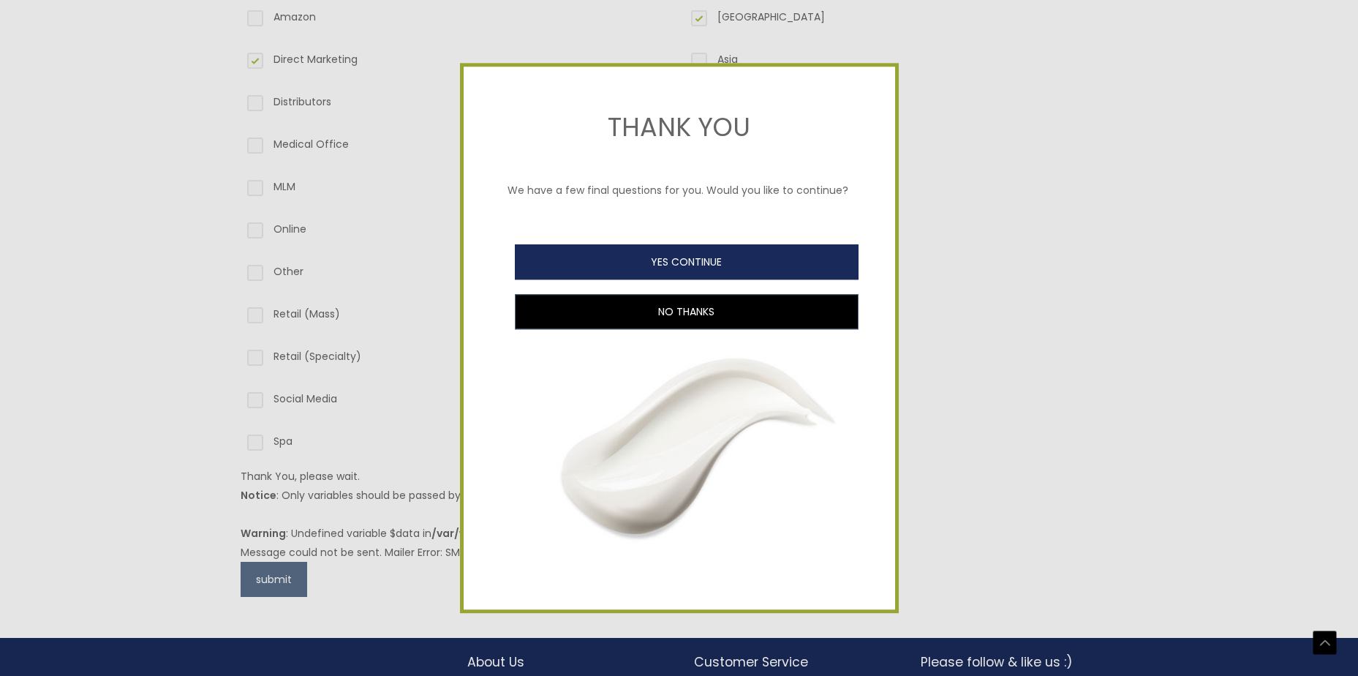
click at [709, 250] on button "YES CONTINUE" at bounding box center [687, 261] width 344 height 35
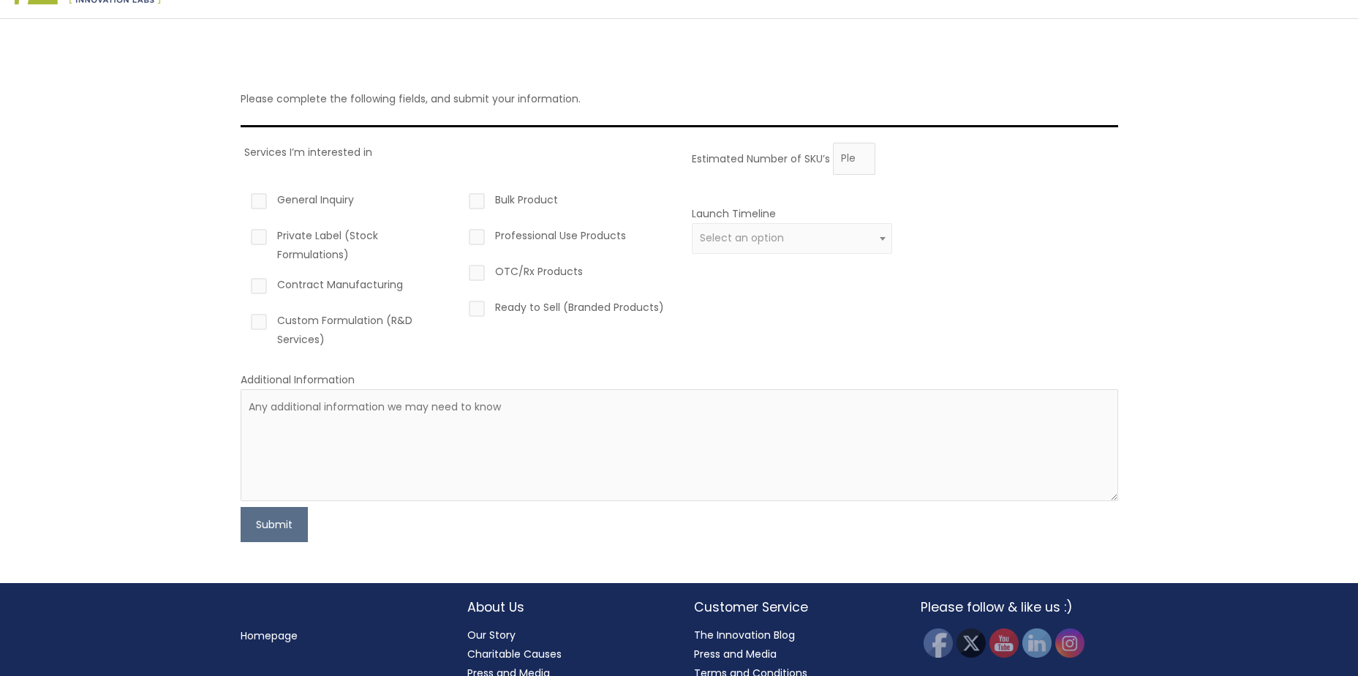
scroll to position [73, 0]
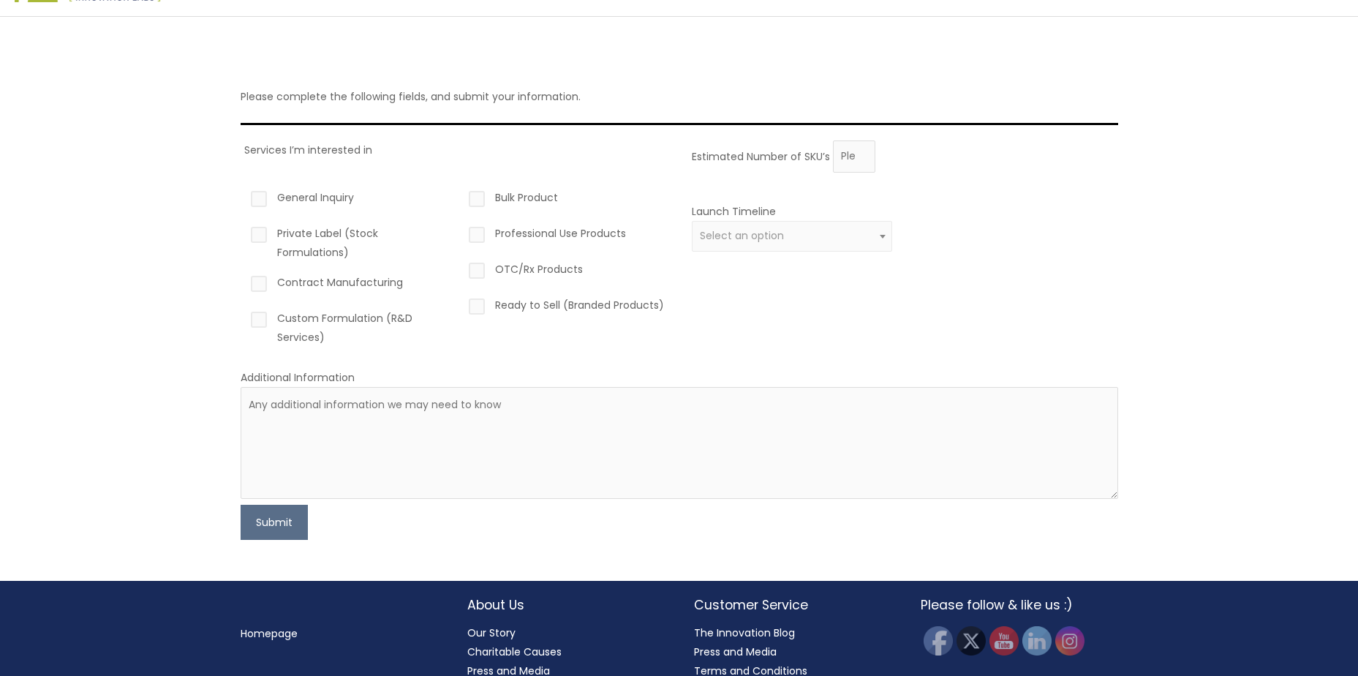
click at [307, 197] on label "General Inquiry" at bounding box center [348, 200] width 201 height 25
click at [243, 197] on input "General Inquiry" at bounding box center [238, 193] width 10 height 10
checkbox input "true"
click at [365, 286] on label "Contract Manufacturing" at bounding box center [348, 285] width 201 height 25
click at [243, 282] on input "Contract Manufacturing" at bounding box center [238, 278] width 10 height 10
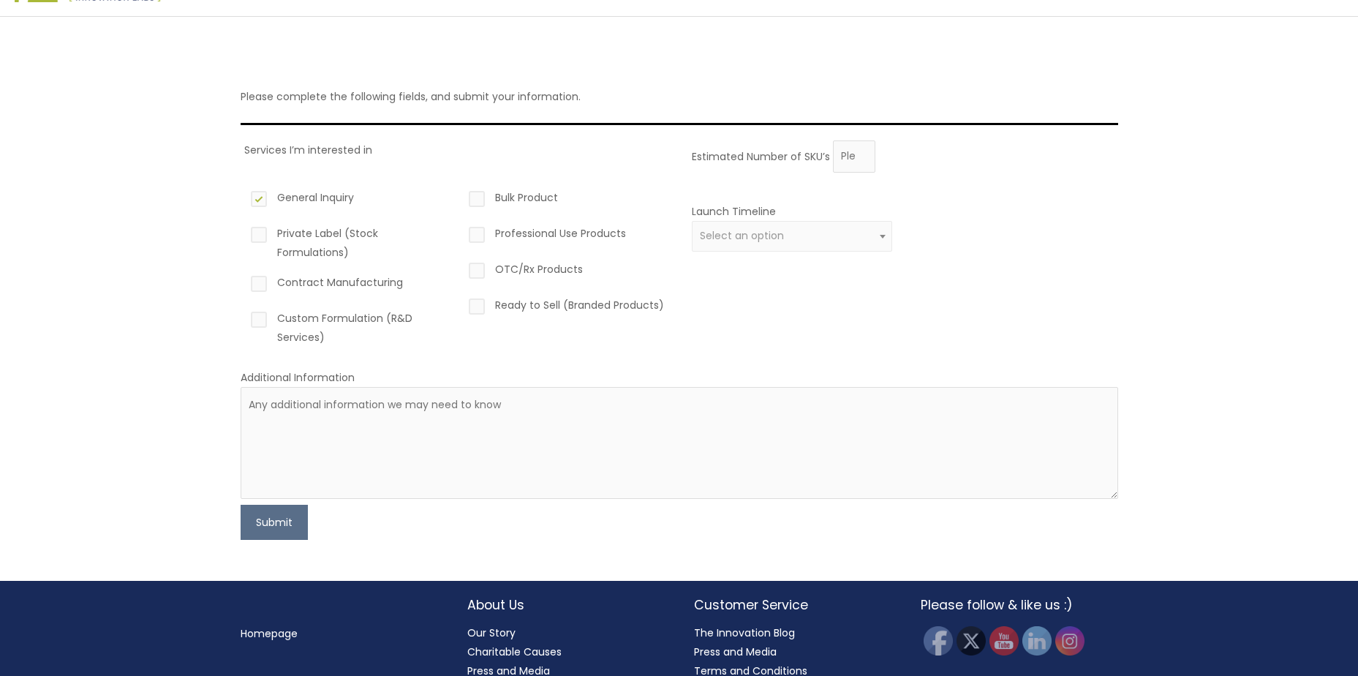
checkbox input "true"
click at [382, 324] on label "Custom Formulation (R&D Services)" at bounding box center [348, 328] width 201 height 38
click at [243, 318] on input "Custom Formulation (R&D Services)" at bounding box center [238, 314] width 10 height 10
checkbox input "true"
click at [527, 200] on label "Bulk Product" at bounding box center [566, 200] width 201 height 25
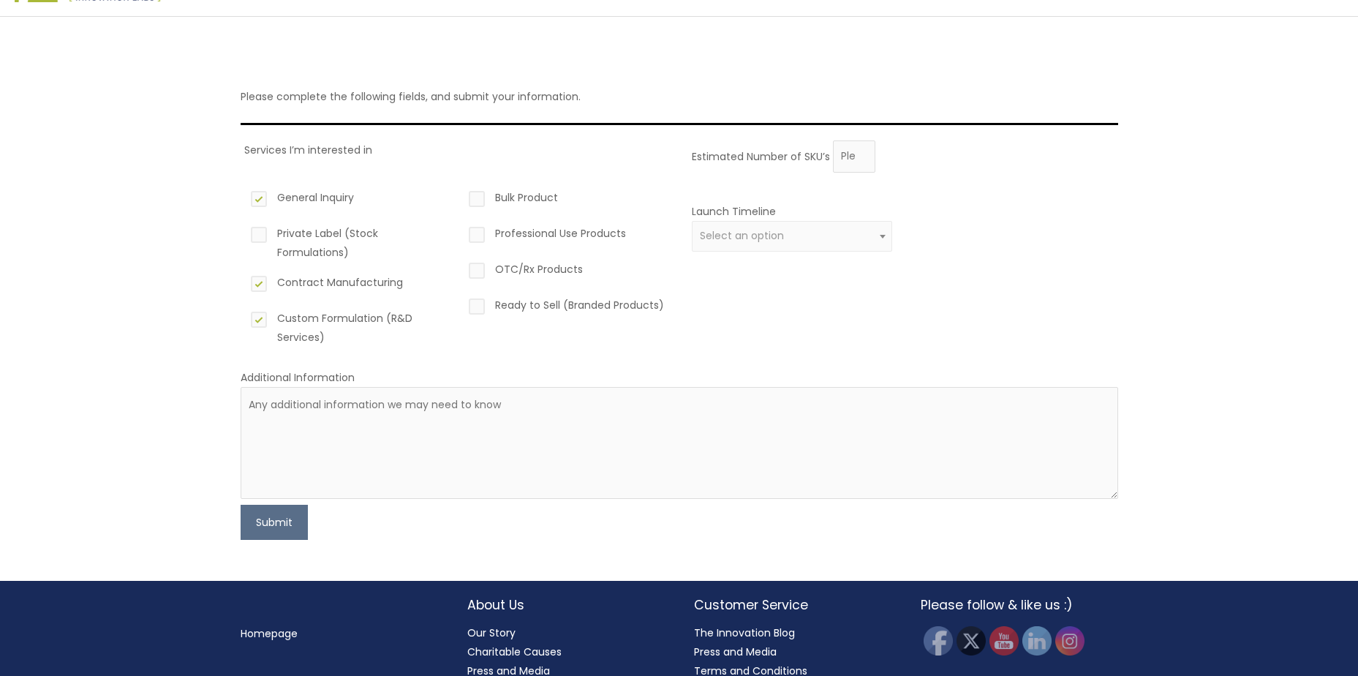
click at [461, 197] on input "Bulk Product" at bounding box center [456, 193] width 10 height 10
checkbox input "true"
click at [890, 162] on div "Estimated Number of SKU’s" at bounding box center [901, 156] width 419 height 32
click at [851, 162] on input "Estimated Number of SKU’s" at bounding box center [854, 156] width 42 height 32
type input "1"
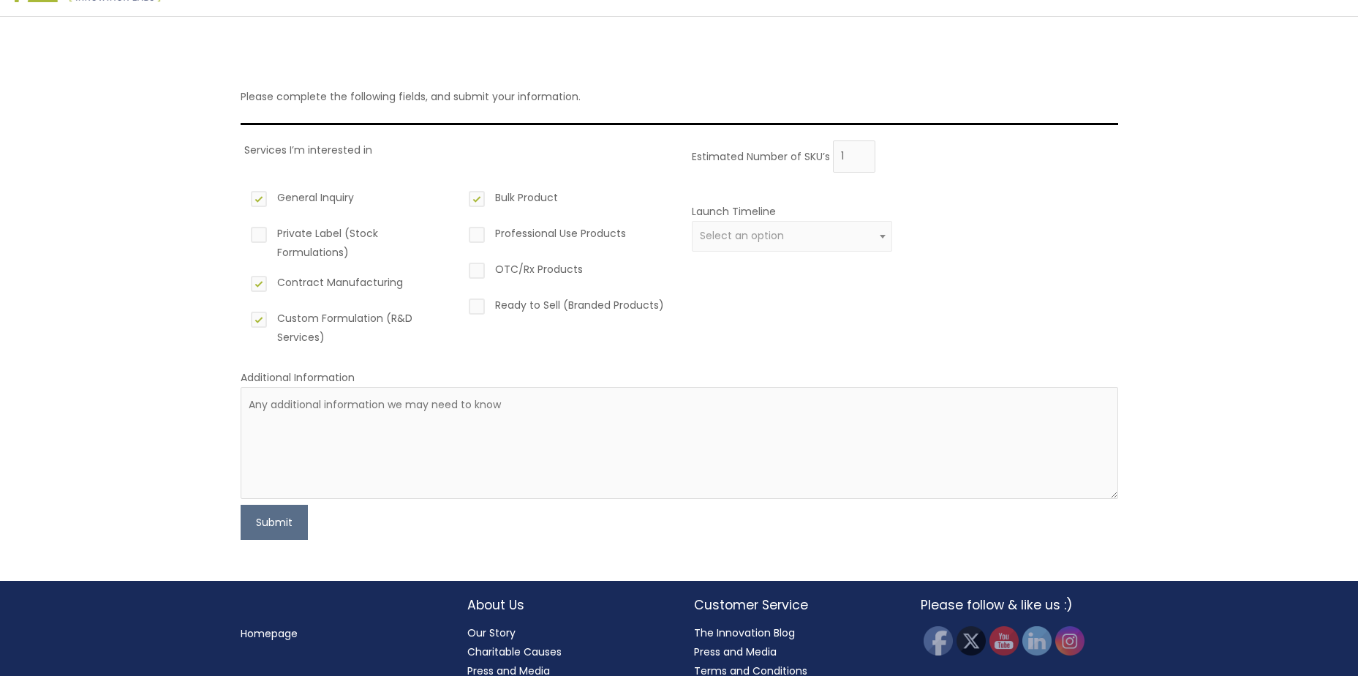
click at [793, 232] on span "Select an option" at bounding box center [792, 236] width 184 height 14
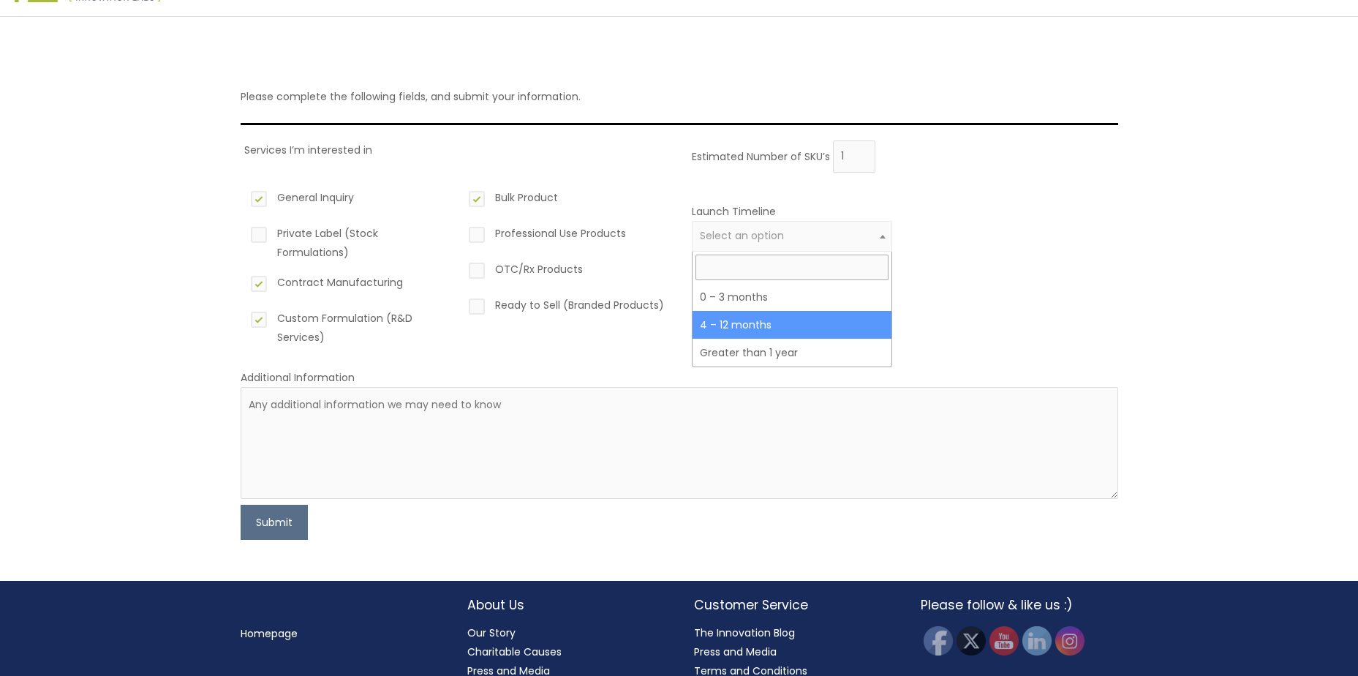
select select "3"
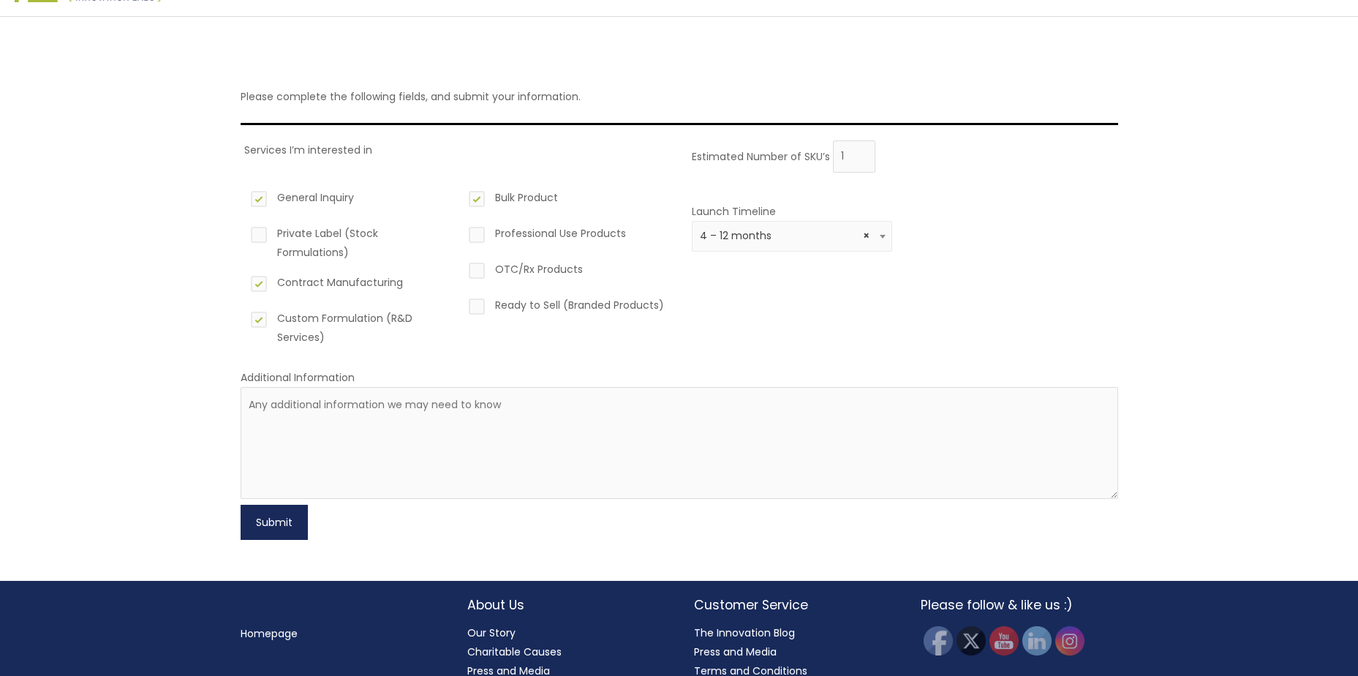
click at [290, 513] on button "Submit" at bounding box center [274, 521] width 67 height 35
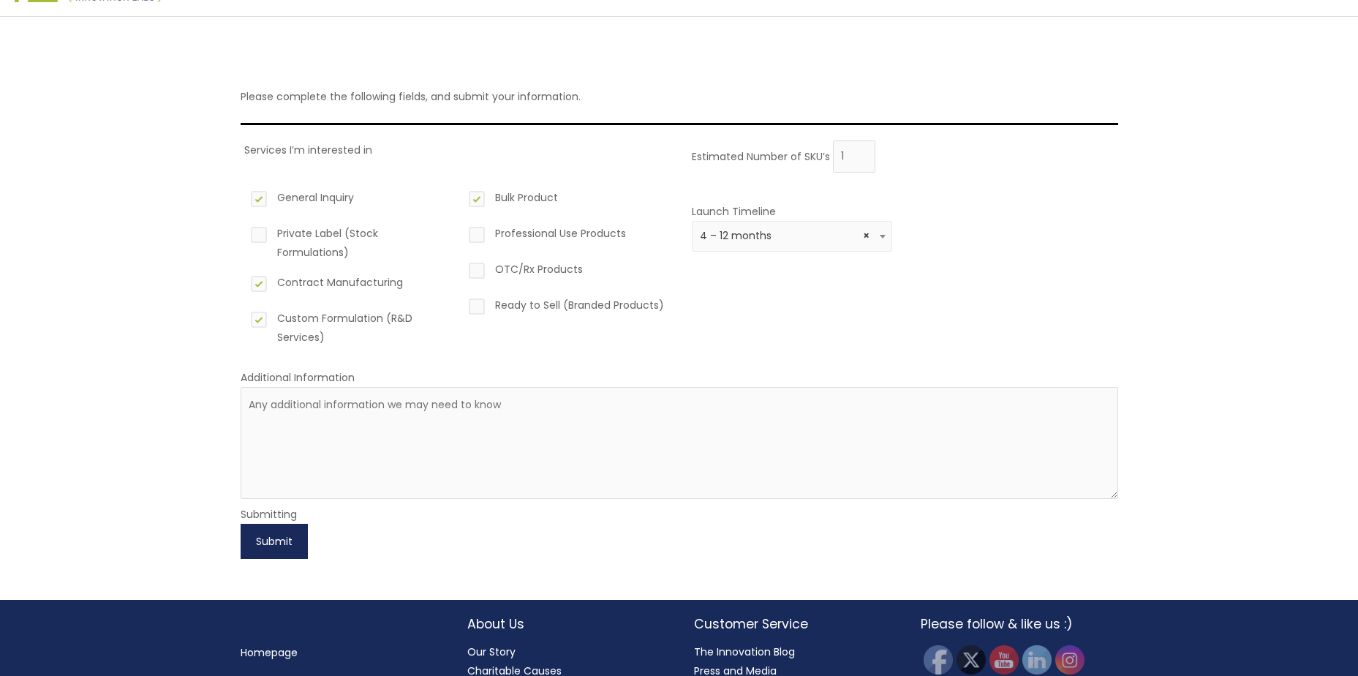
click at [277, 552] on button "Submit" at bounding box center [274, 540] width 67 height 35
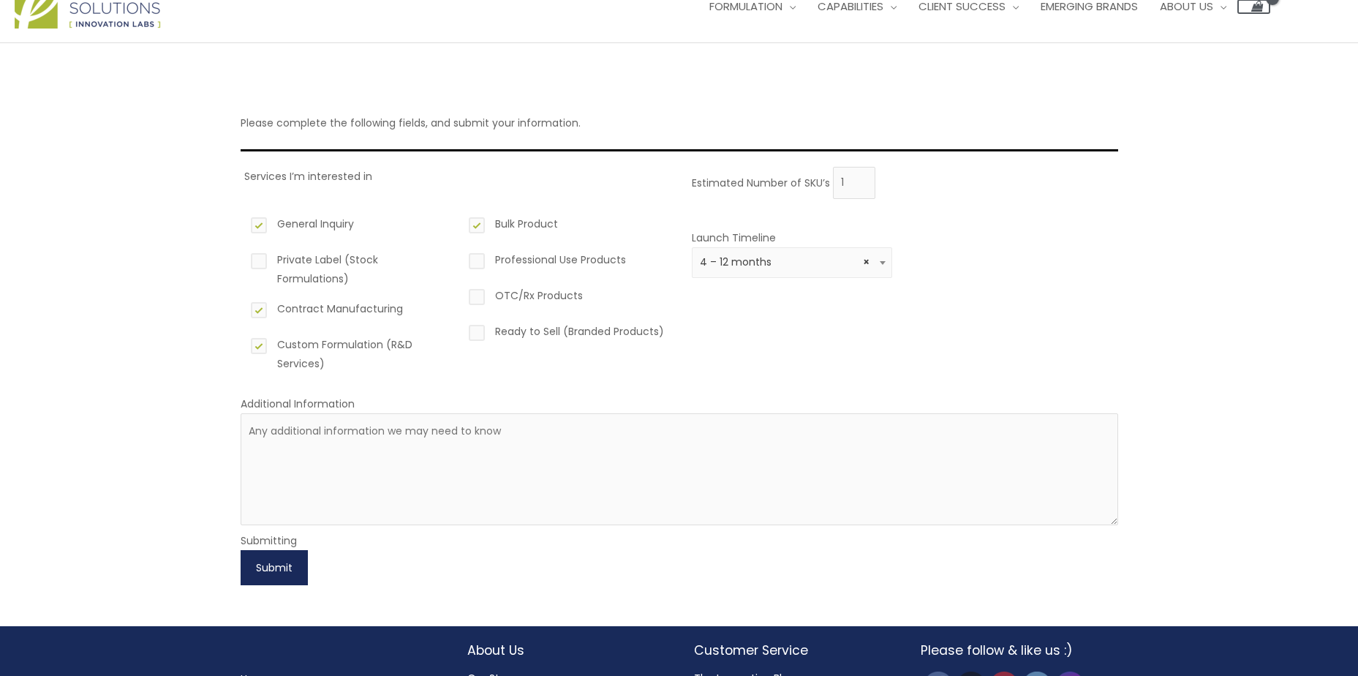
scroll to position [0, 0]
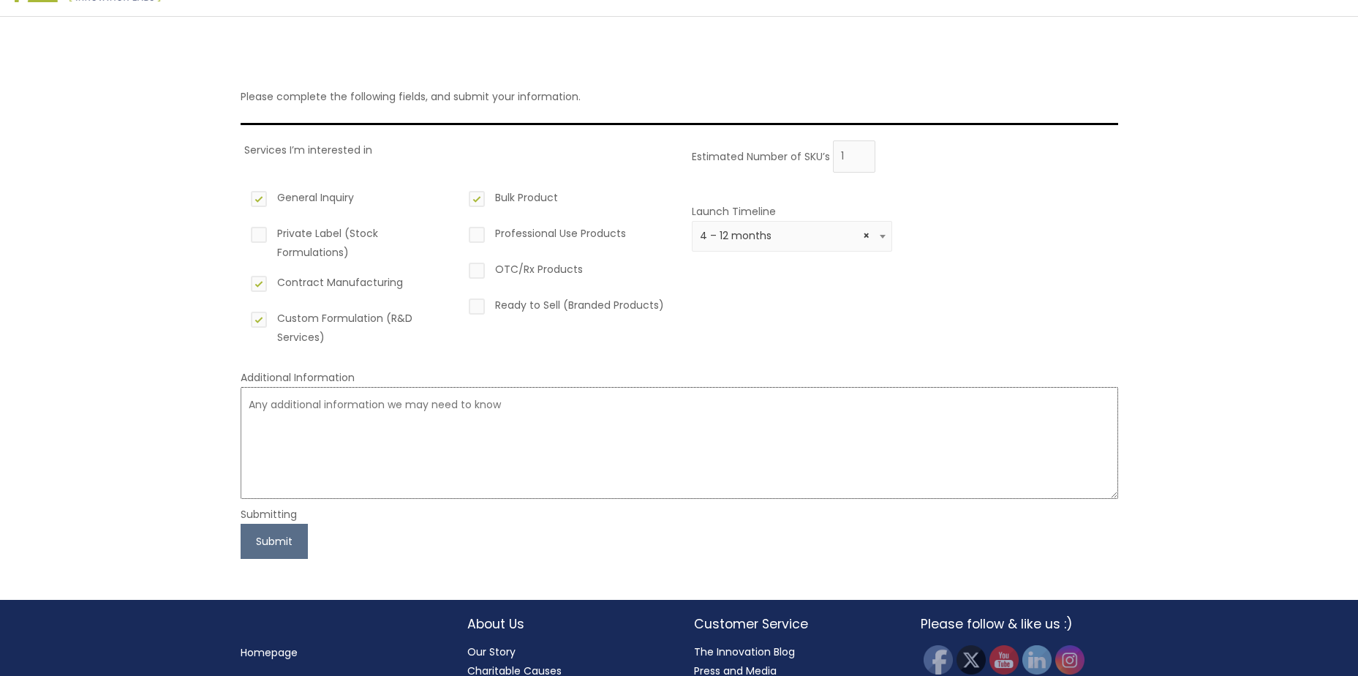
click at [324, 420] on textarea at bounding box center [679, 443] width 877 height 112
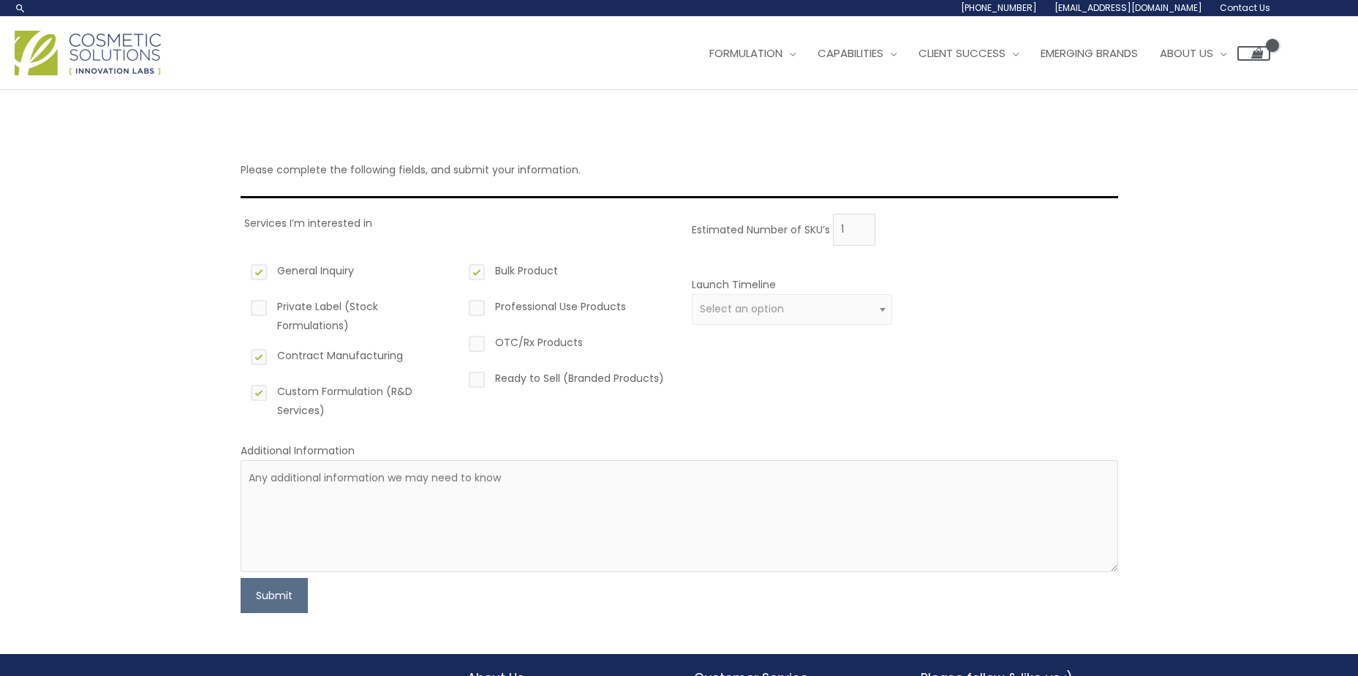
select select "3"
click at [102, 50] on img at bounding box center [88, 53] width 146 height 45
